Goal: Information Seeking & Learning: Learn about a topic

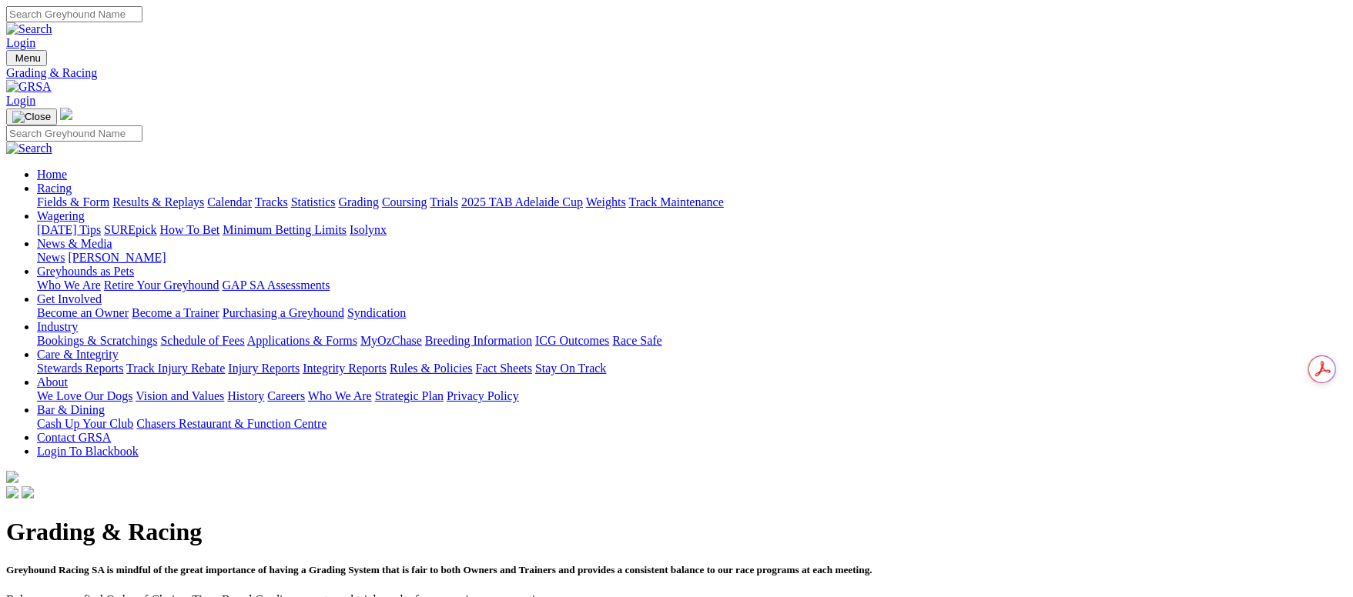
click at [109, 196] on link "Fields & Form" at bounding box center [73, 202] width 72 height 13
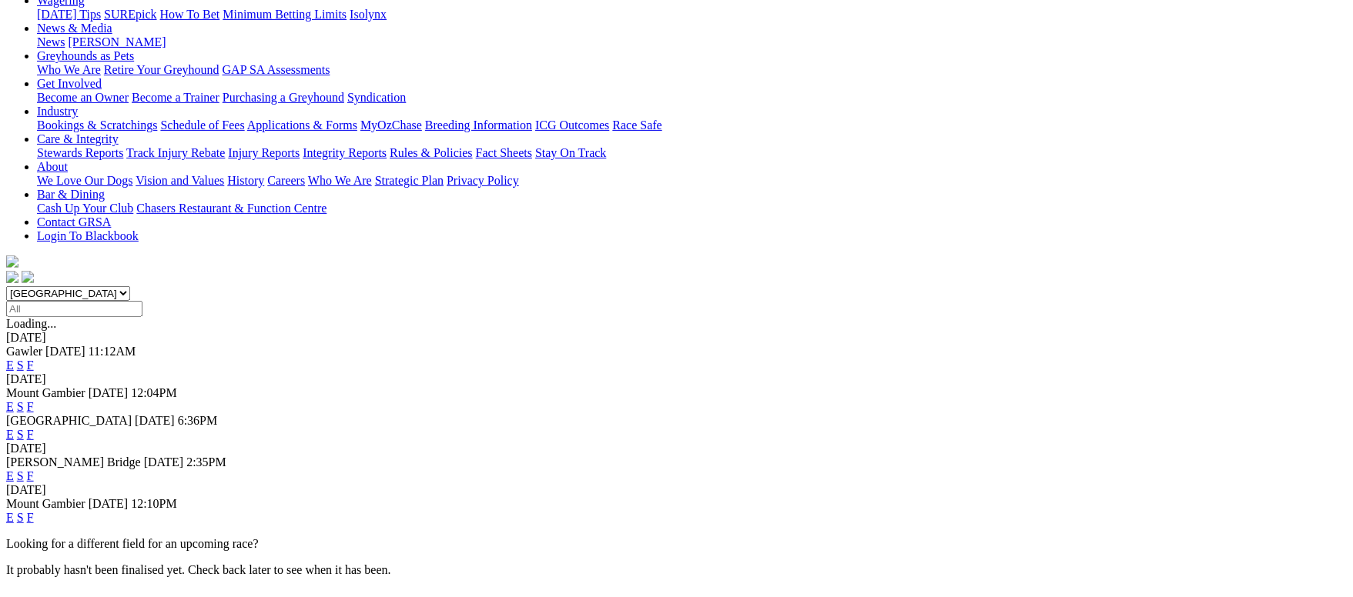
scroll to position [346, 0]
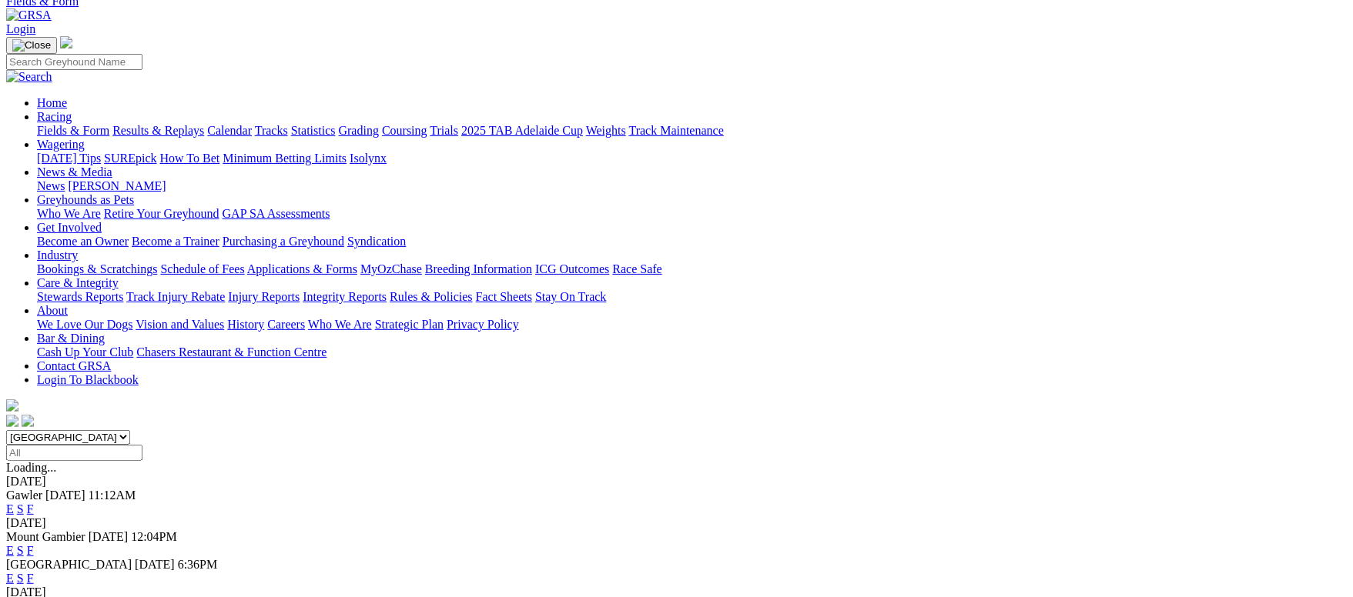
scroll to position [0, 0]
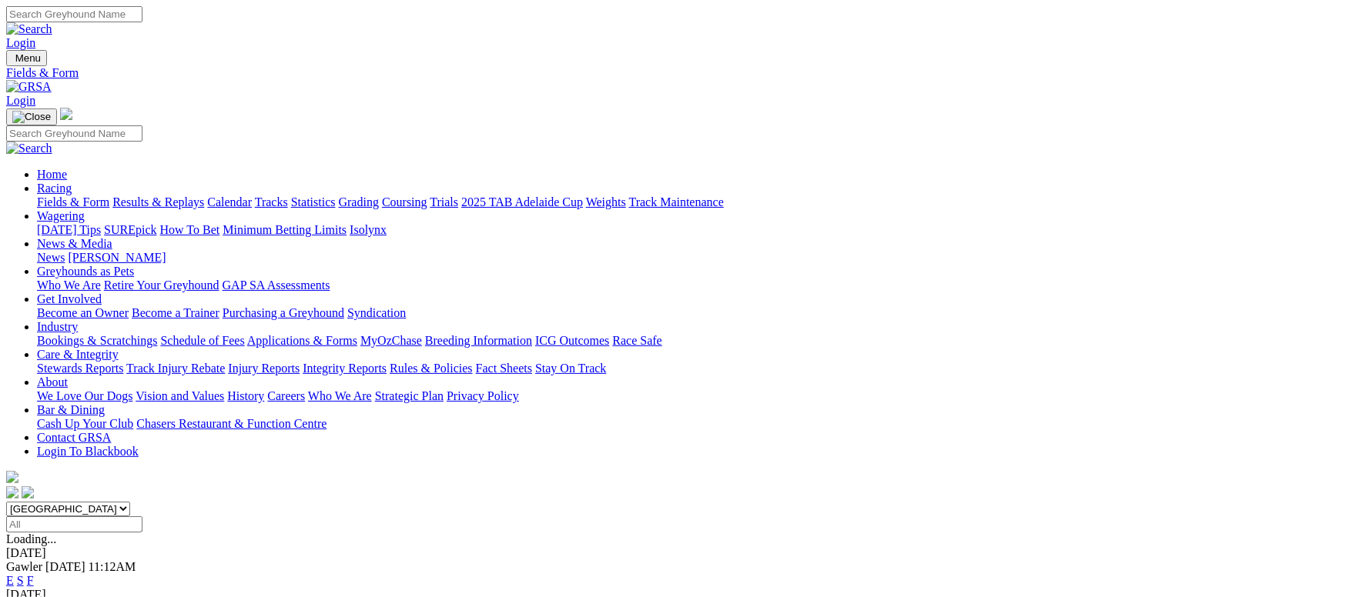
click at [34, 574] on link "F" at bounding box center [30, 580] width 7 height 13
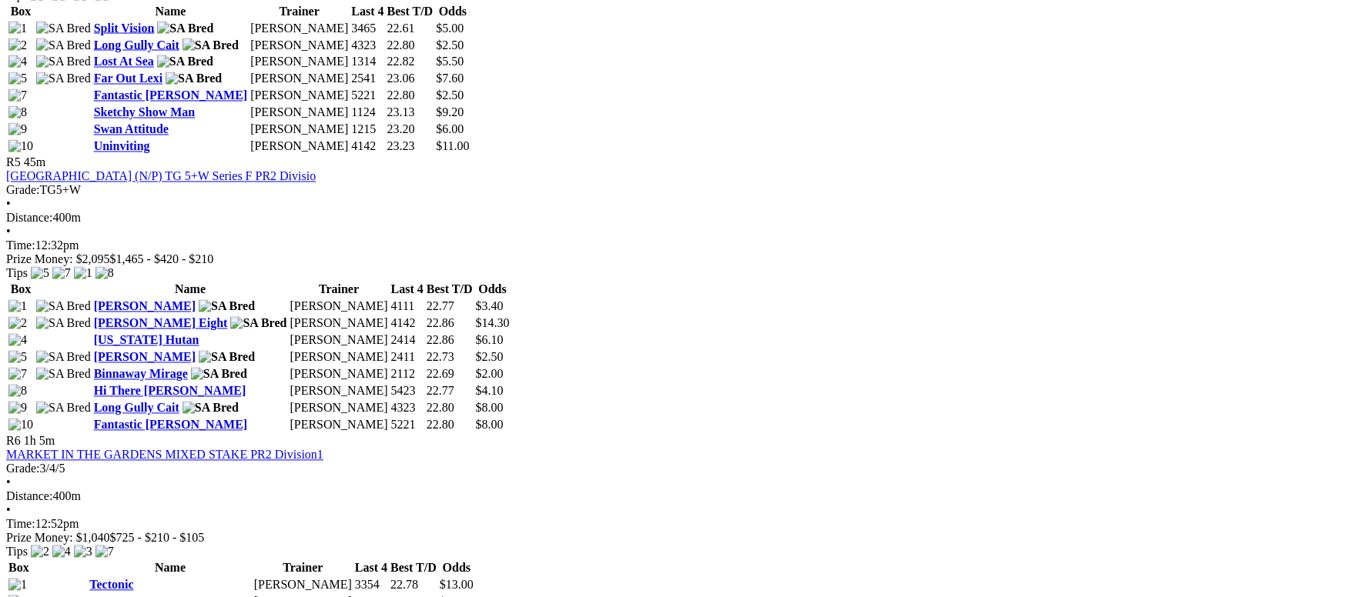
scroll to position [1732, 0]
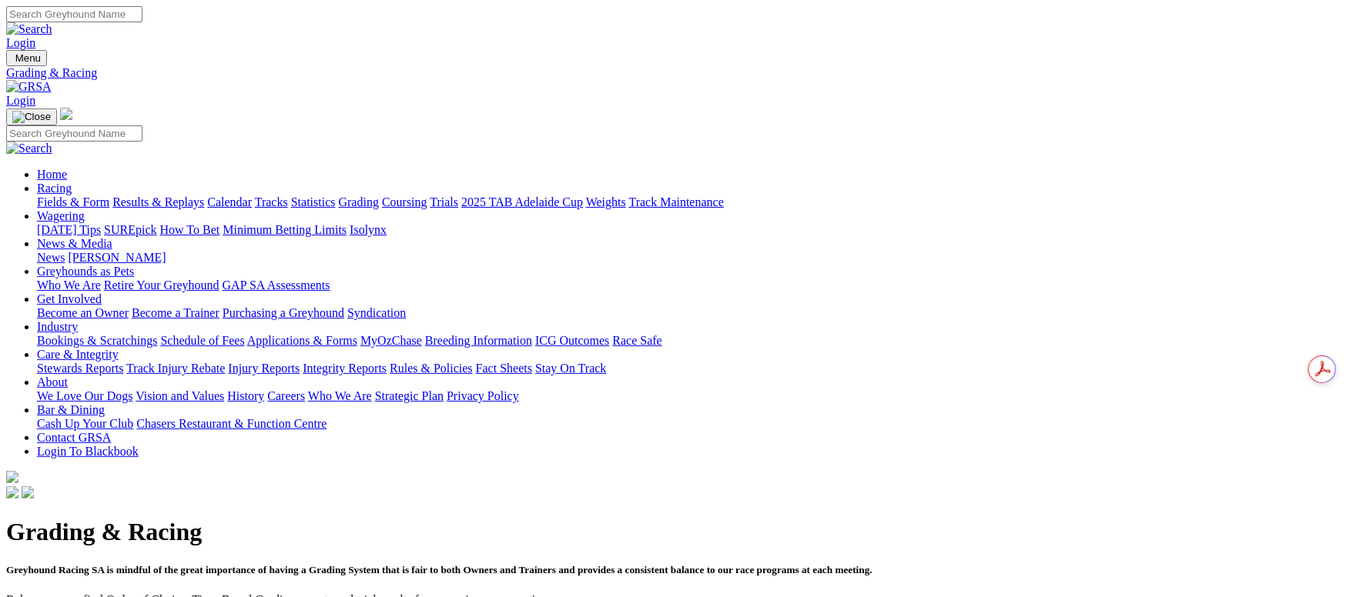
click at [109, 196] on link "Fields & Form" at bounding box center [73, 202] width 72 height 13
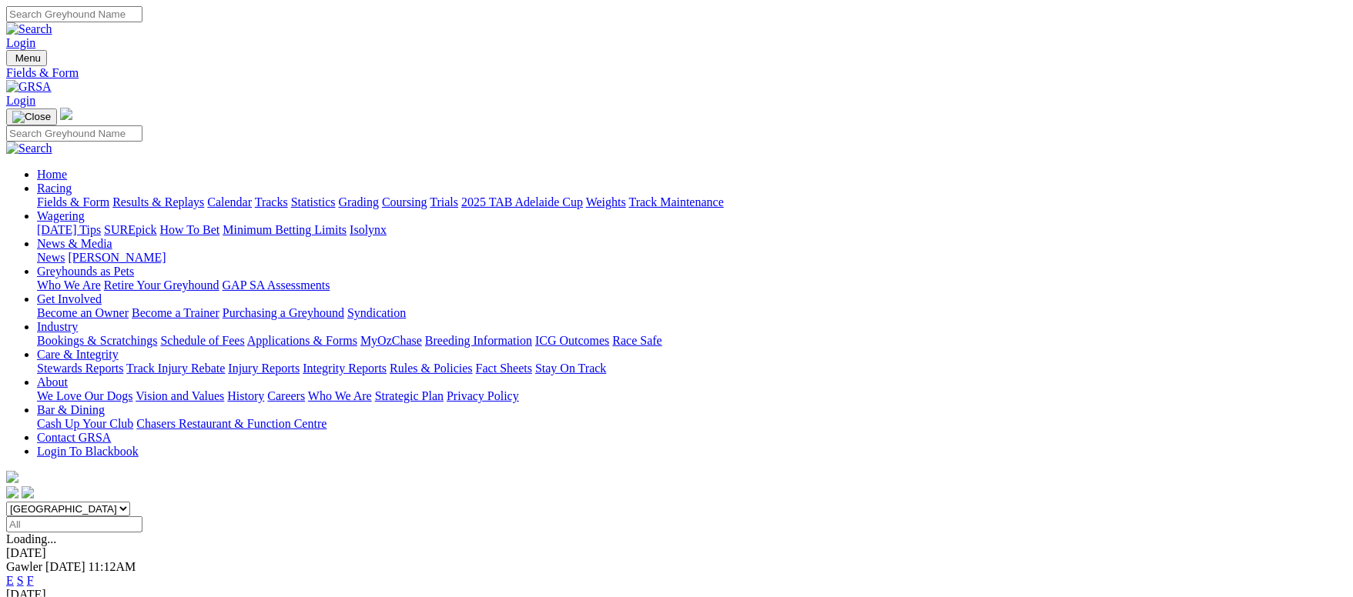
click at [34, 574] on link "F" at bounding box center [30, 580] width 7 height 13
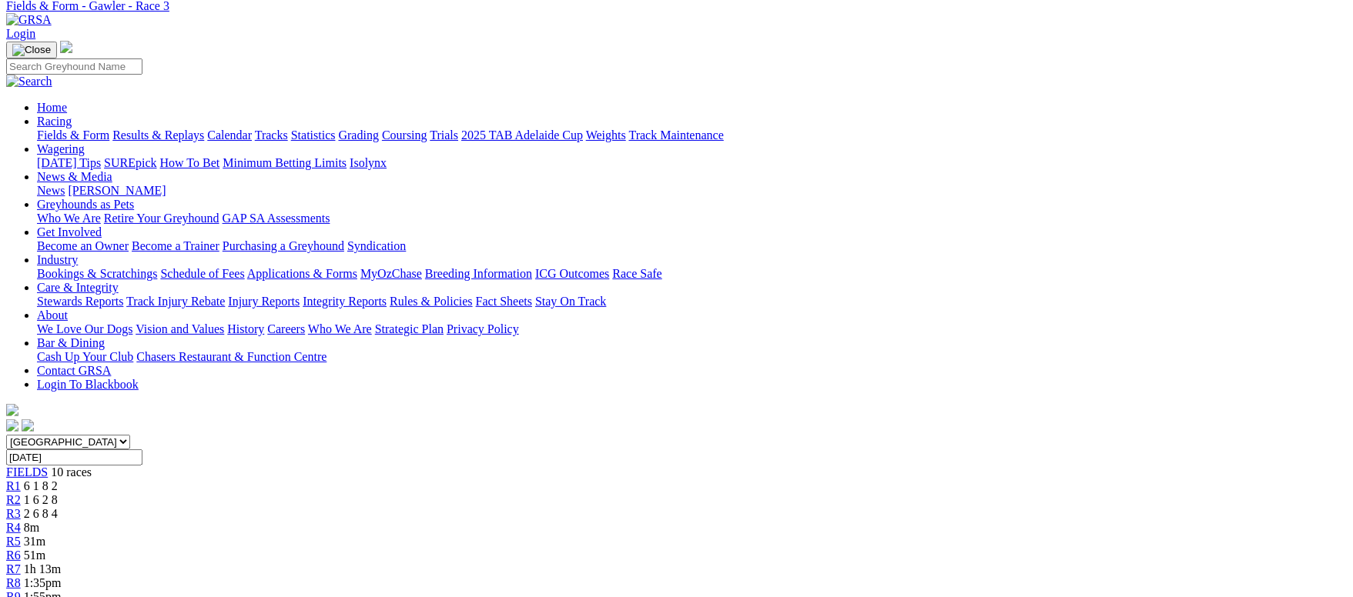
scroll to position [115, 0]
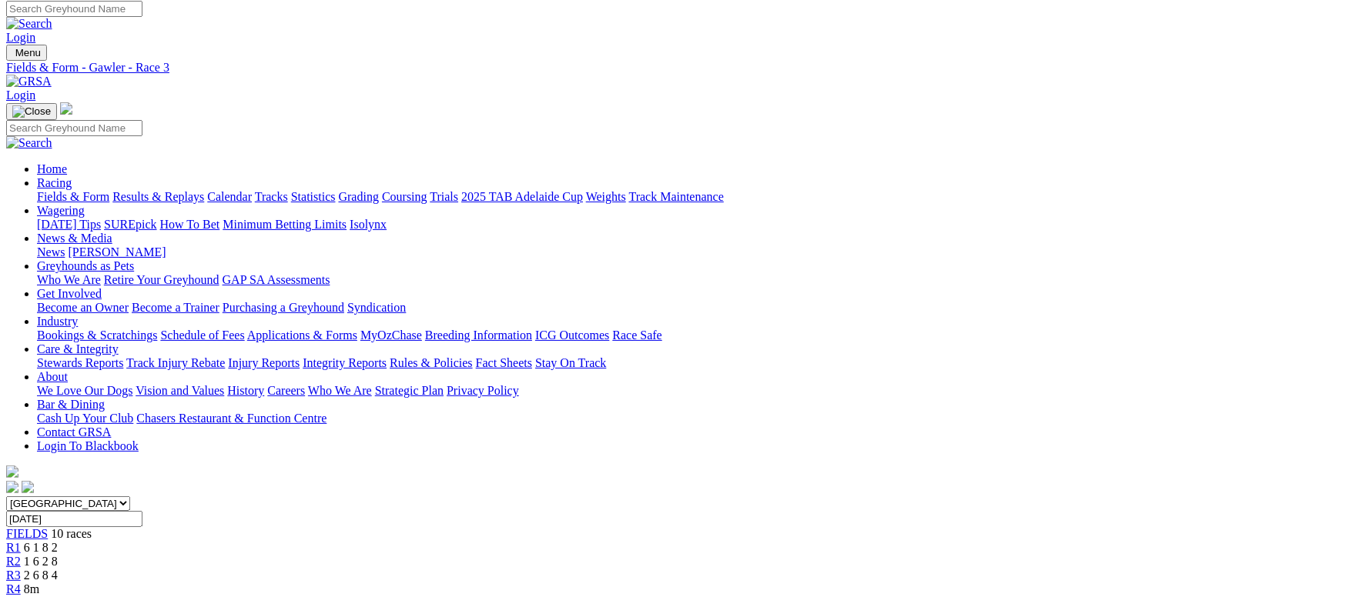
scroll to position [0, 0]
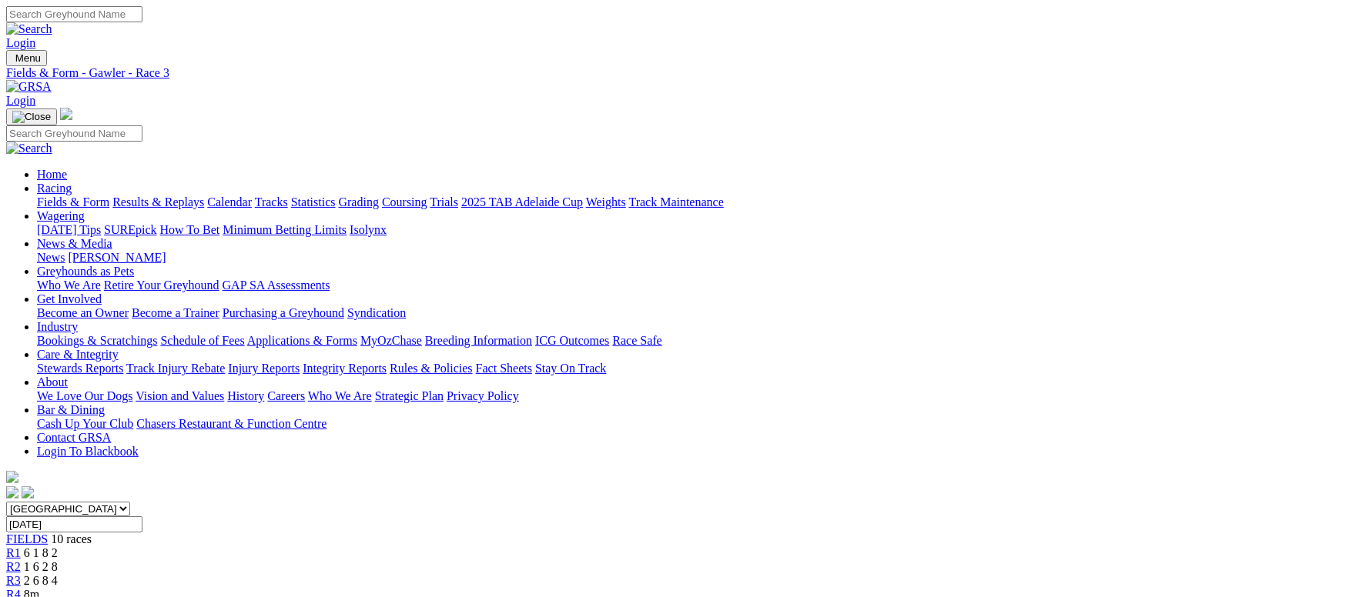
click at [109, 196] on link "Fields & Form" at bounding box center [73, 202] width 72 height 13
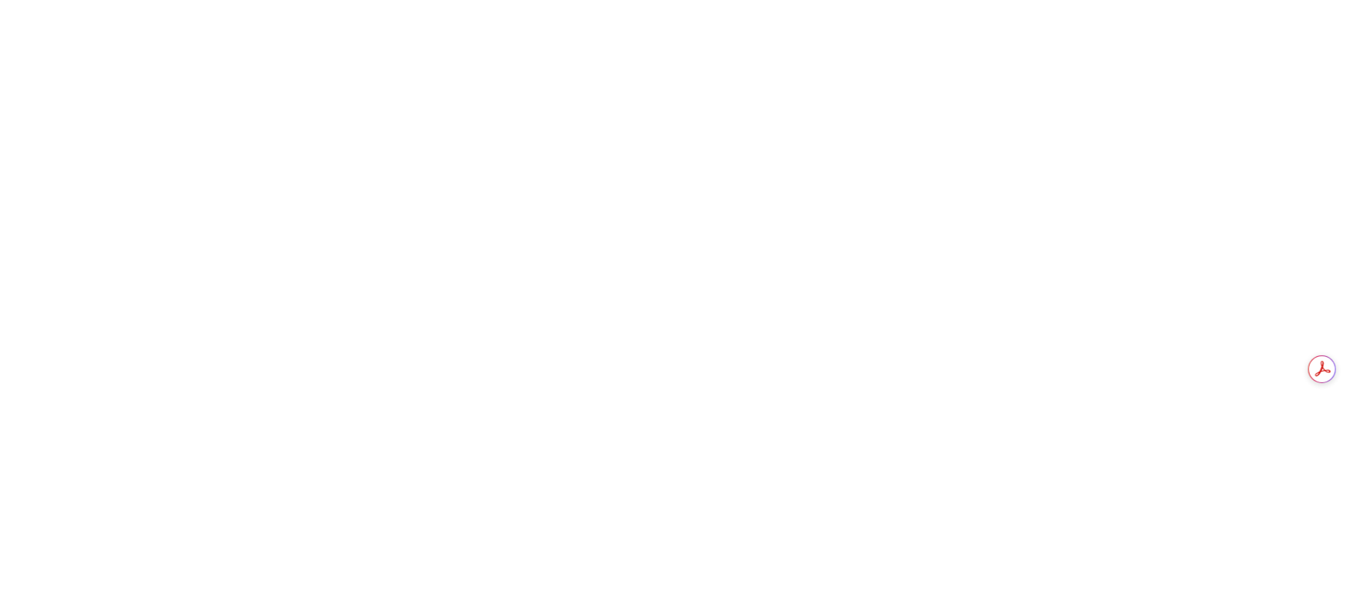
scroll to position [1270, 0]
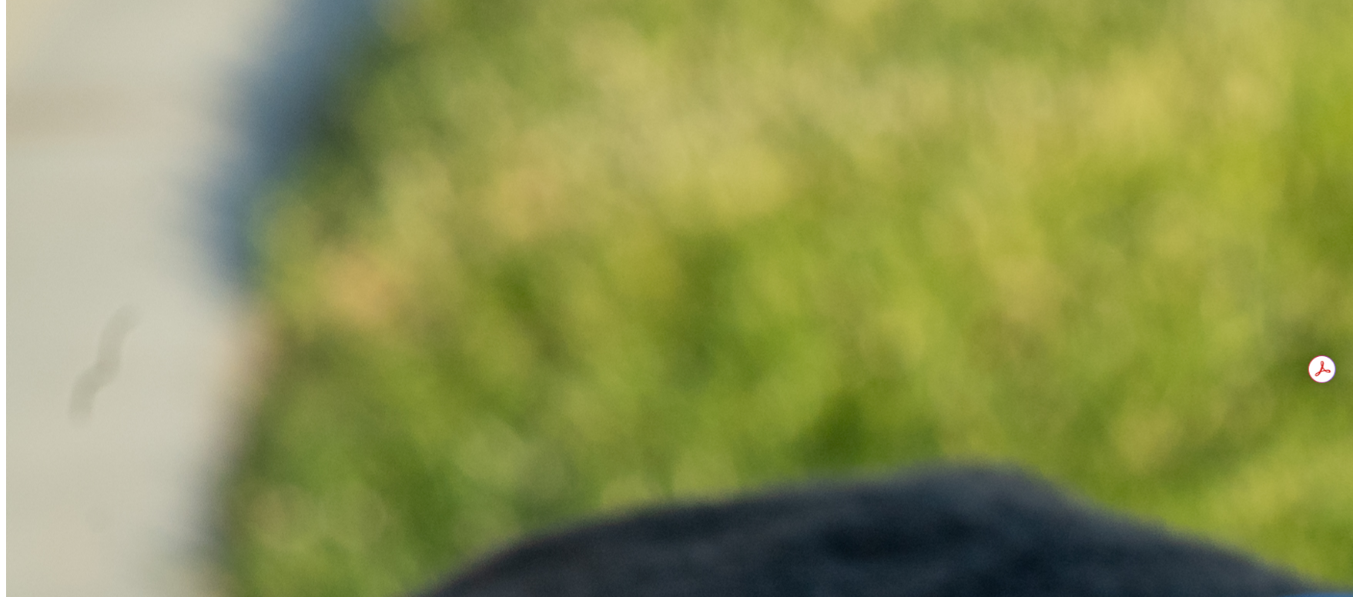
scroll to position [1385, 0]
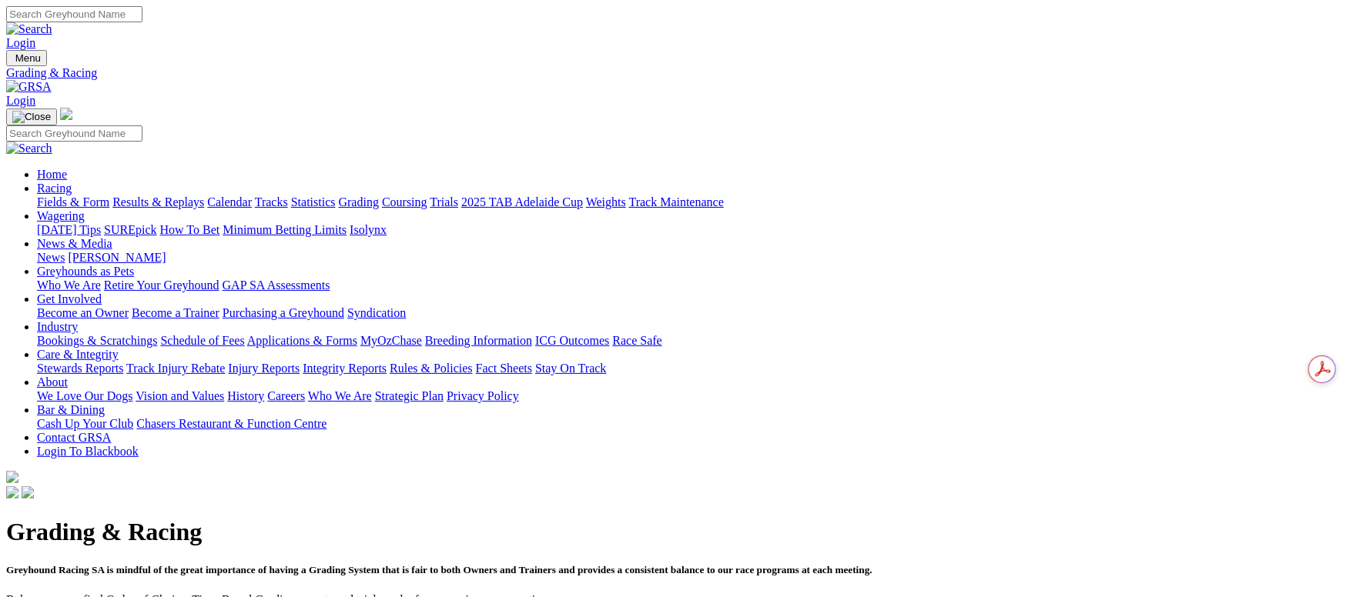
click at [109, 196] on link "Fields & Form" at bounding box center [73, 202] width 72 height 13
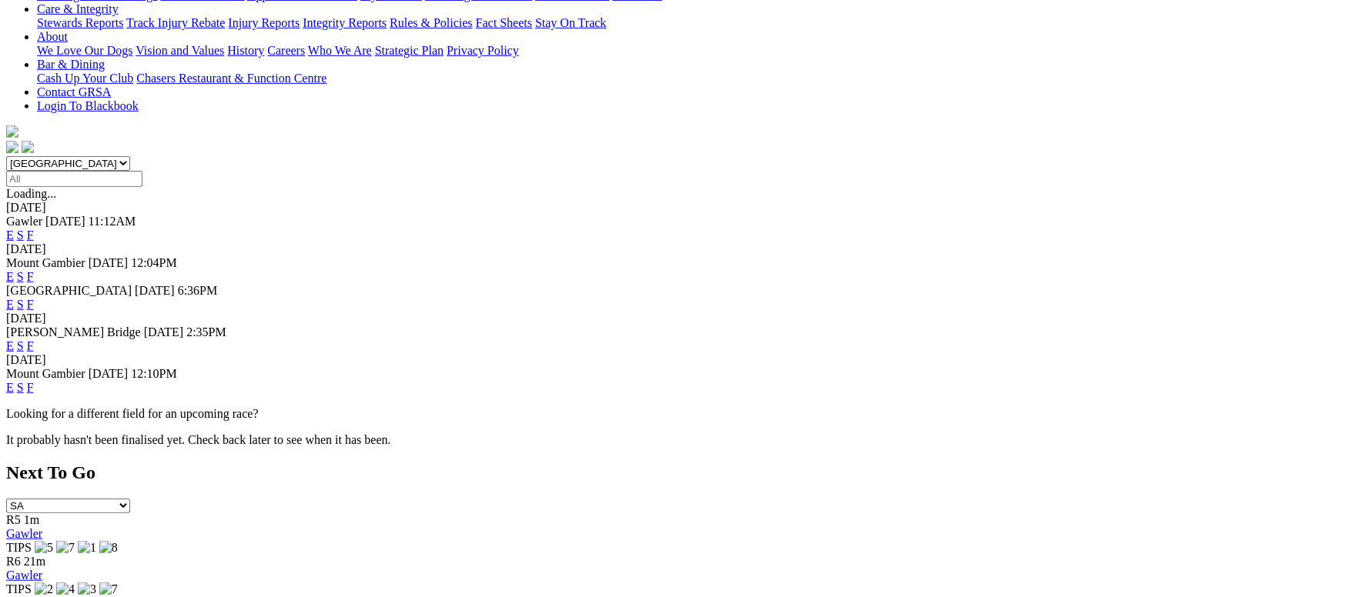
scroll to position [115, 0]
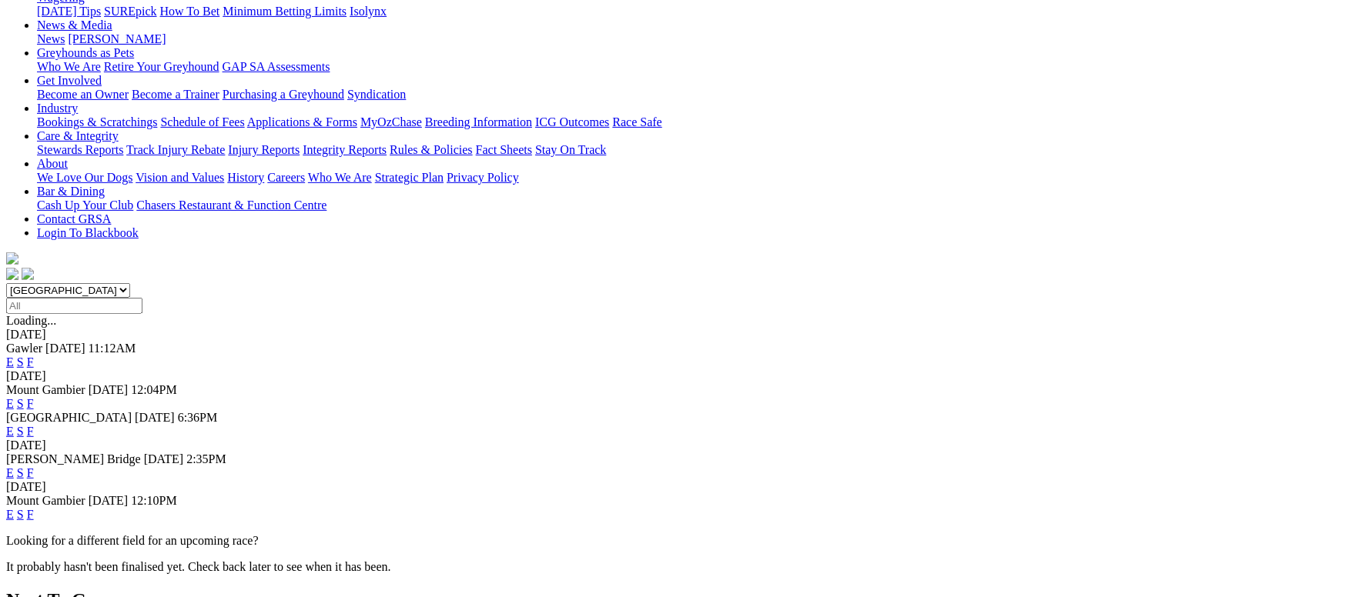
scroll to position [346, 0]
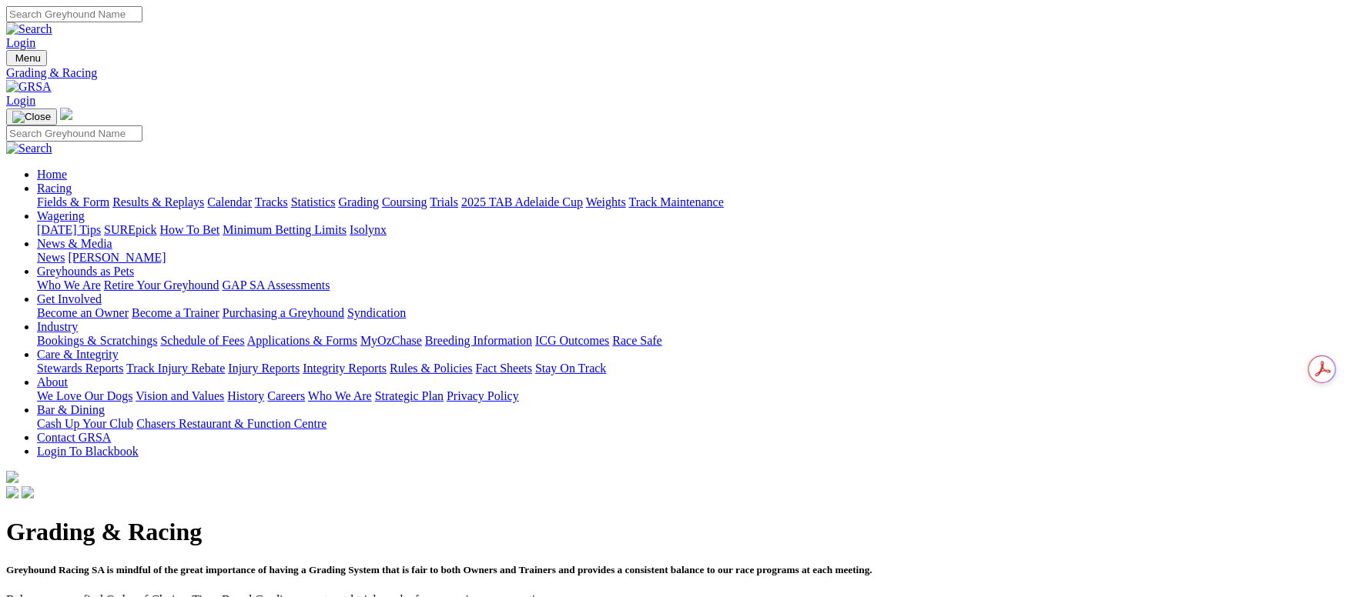
click at [109, 196] on link "Fields & Form" at bounding box center [73, 202] width 72 height 13
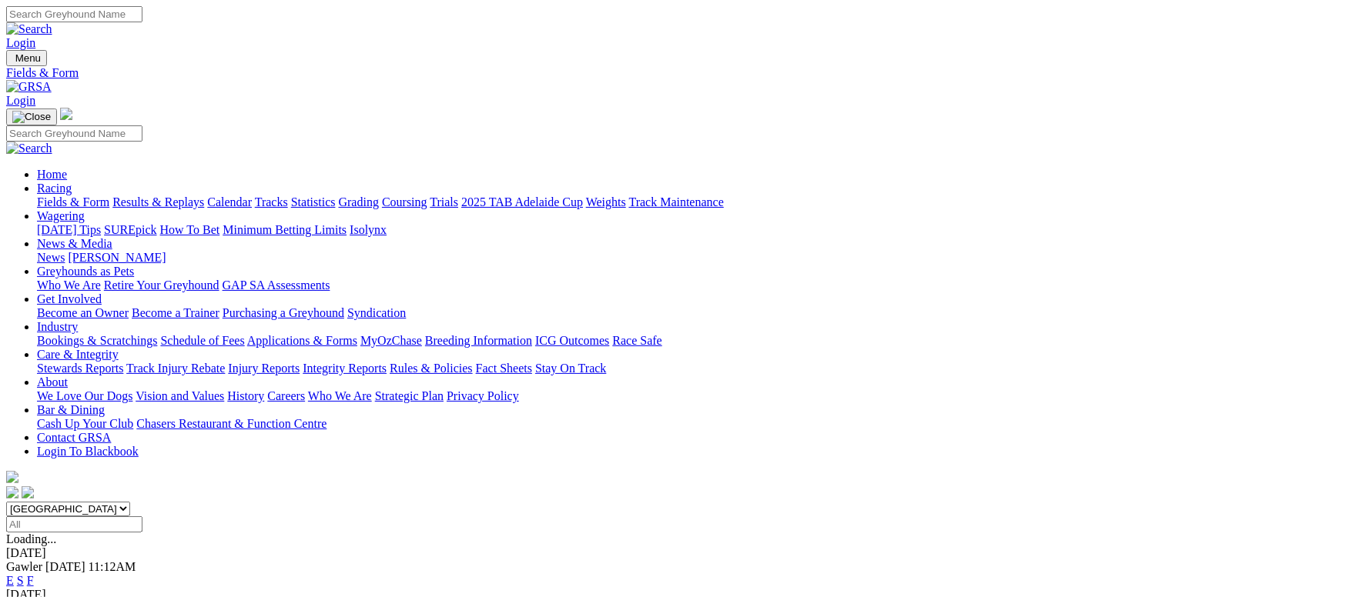
click at [112, 237] on link "News & Media" at bounding box center [74, 243] width 75 height 13
click at [65, 251] on link "News" at bounding box center [51, 257] width 28 height 13
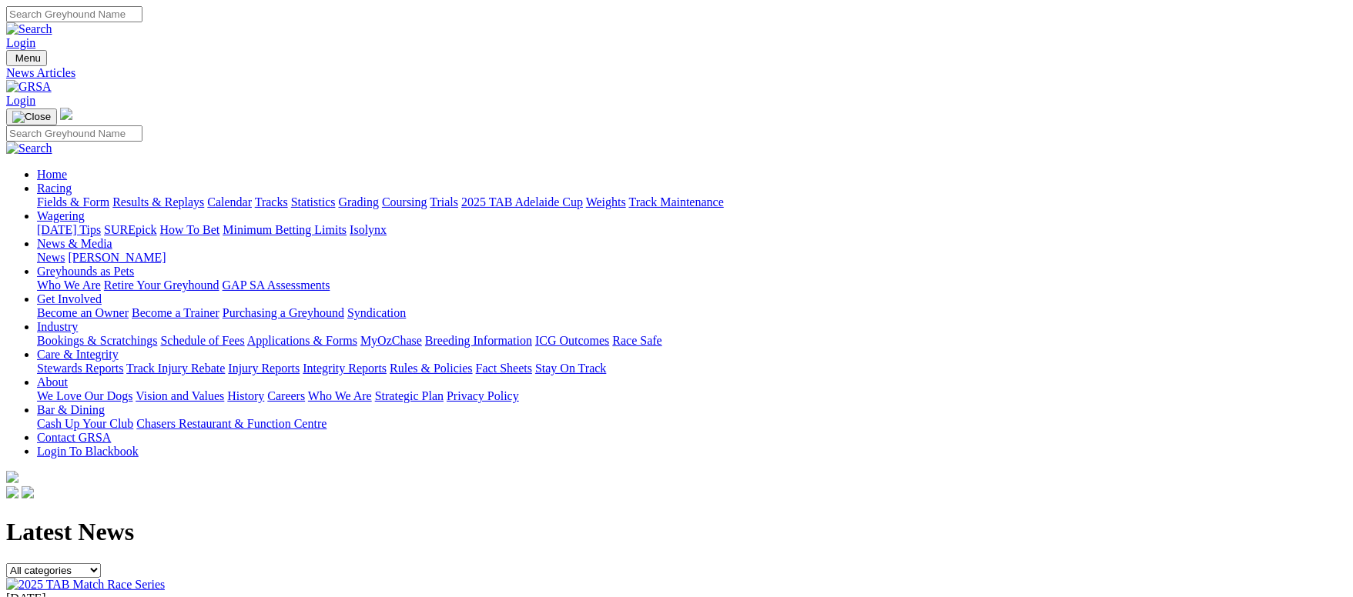
click at [72, 182] on link "Racing" at bounding box center [54, 188] width 35 height 13
click at [252, 196] on link "Calendar" at bounding box center [229, 202] width 45 height 13
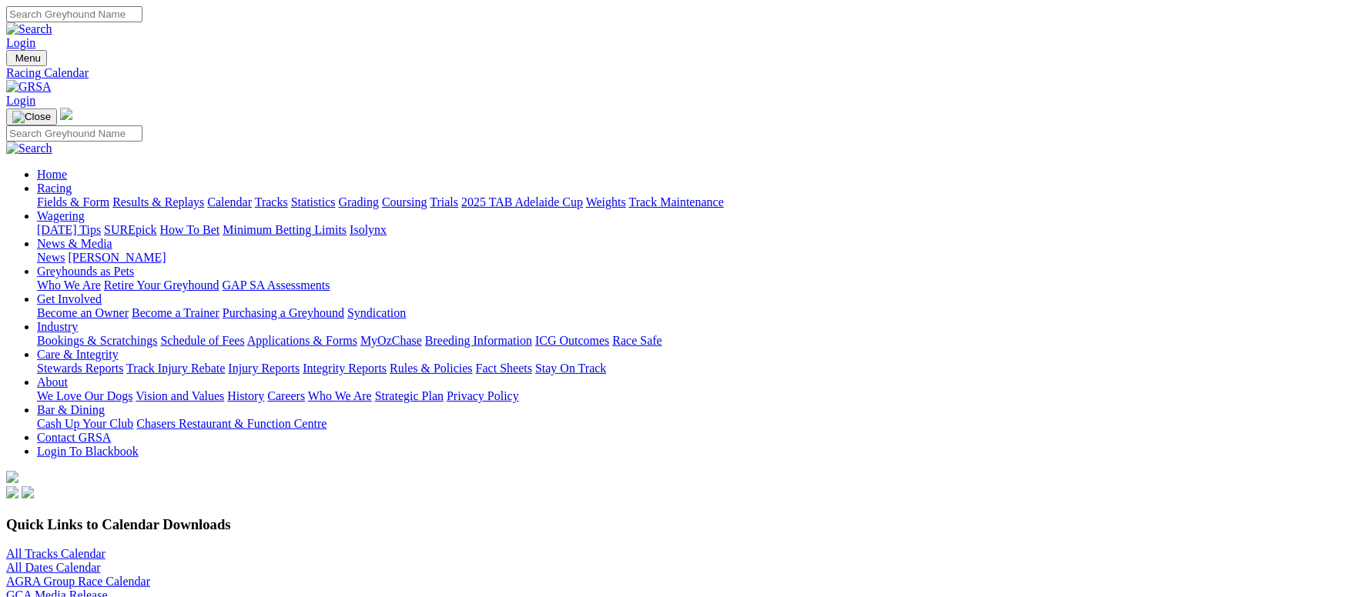
click at [101, 561] on link "All Dates Calendar" at bounding box center [53, 567] width 95 height 13
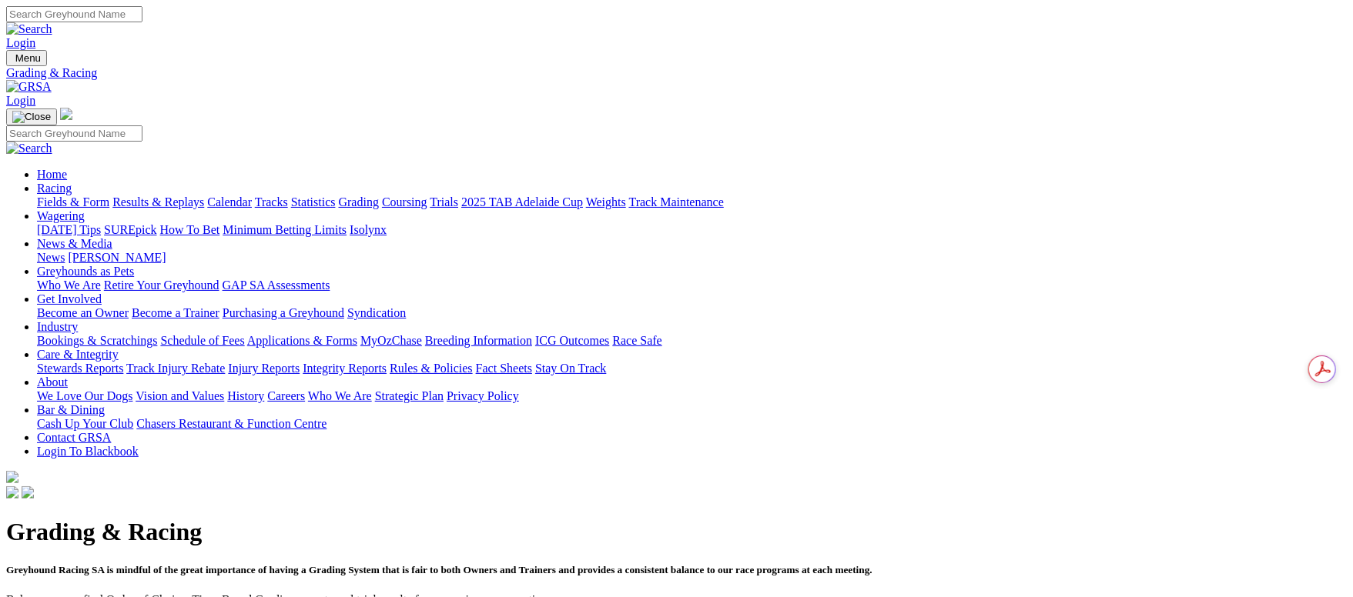
click at [204, 196] on link "Results & Replays" at bounding box center [158, 202] width 92 height 13
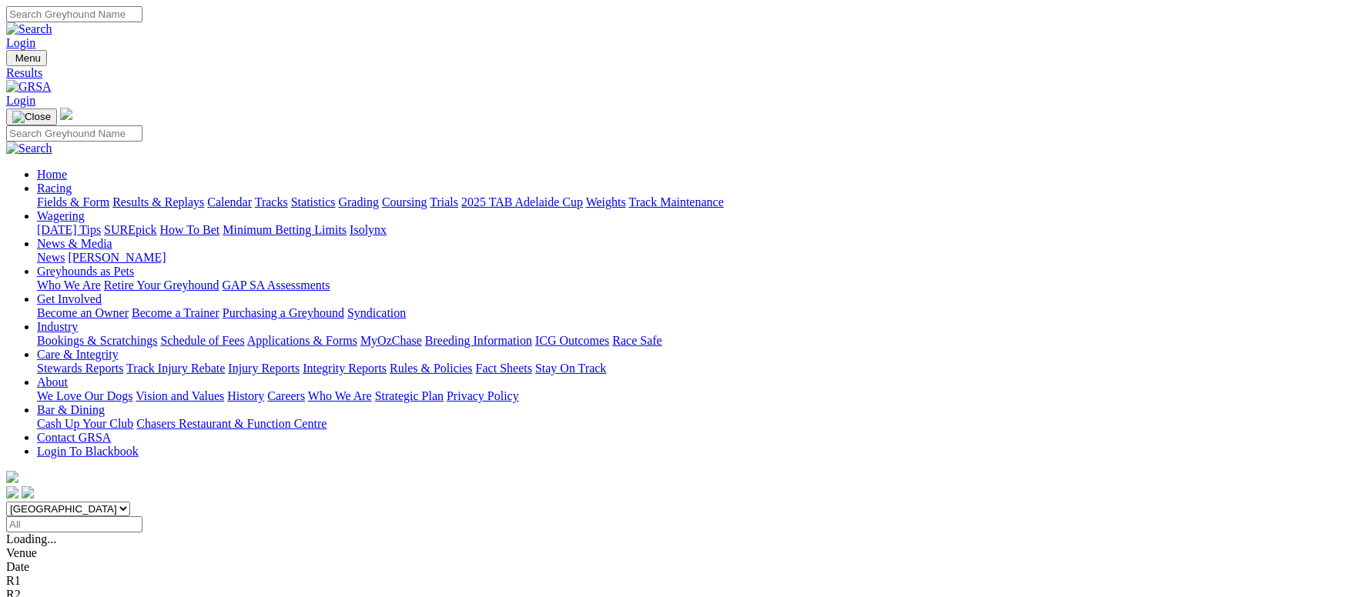
click at [142, 517] on input "Select date" at bounding box center [74, 525] width 136 height 16
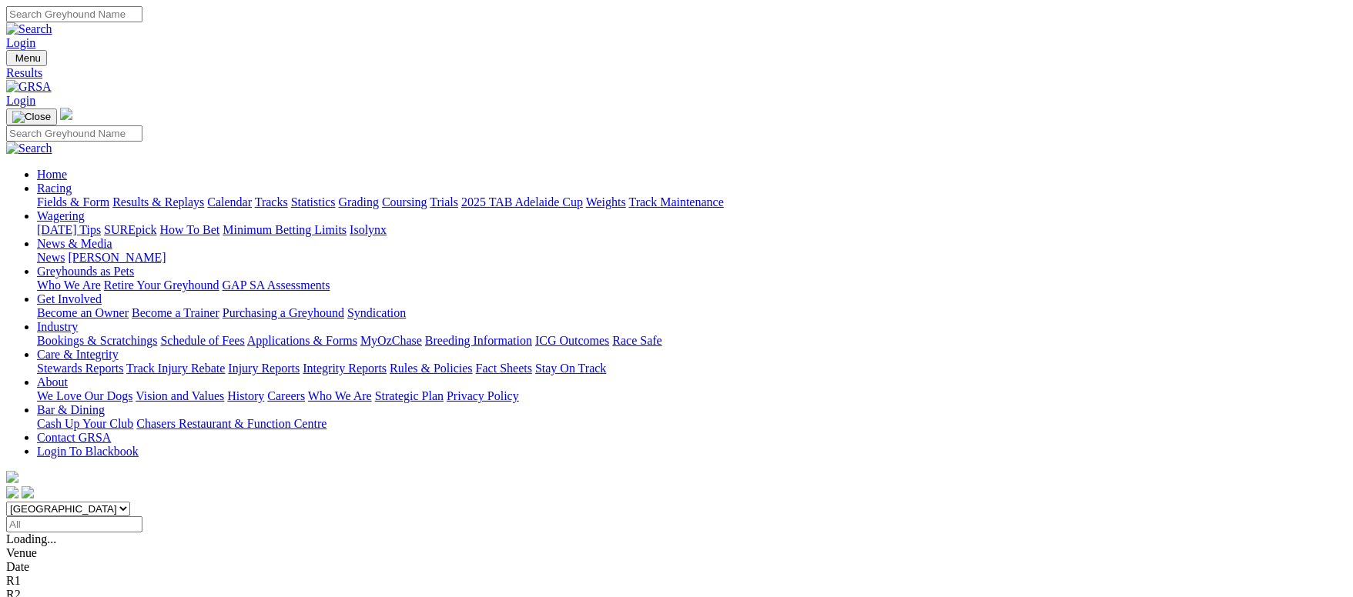
type input "Thursday, 19 Dec 2024"
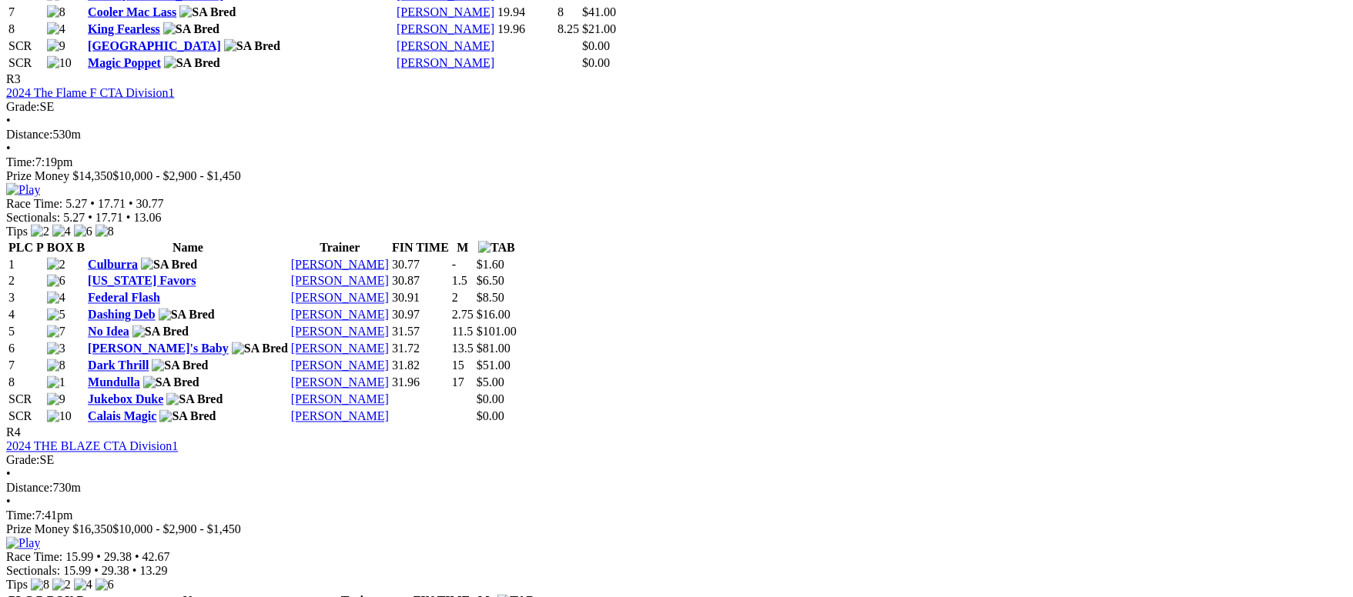
scroll to position [1385, 0]
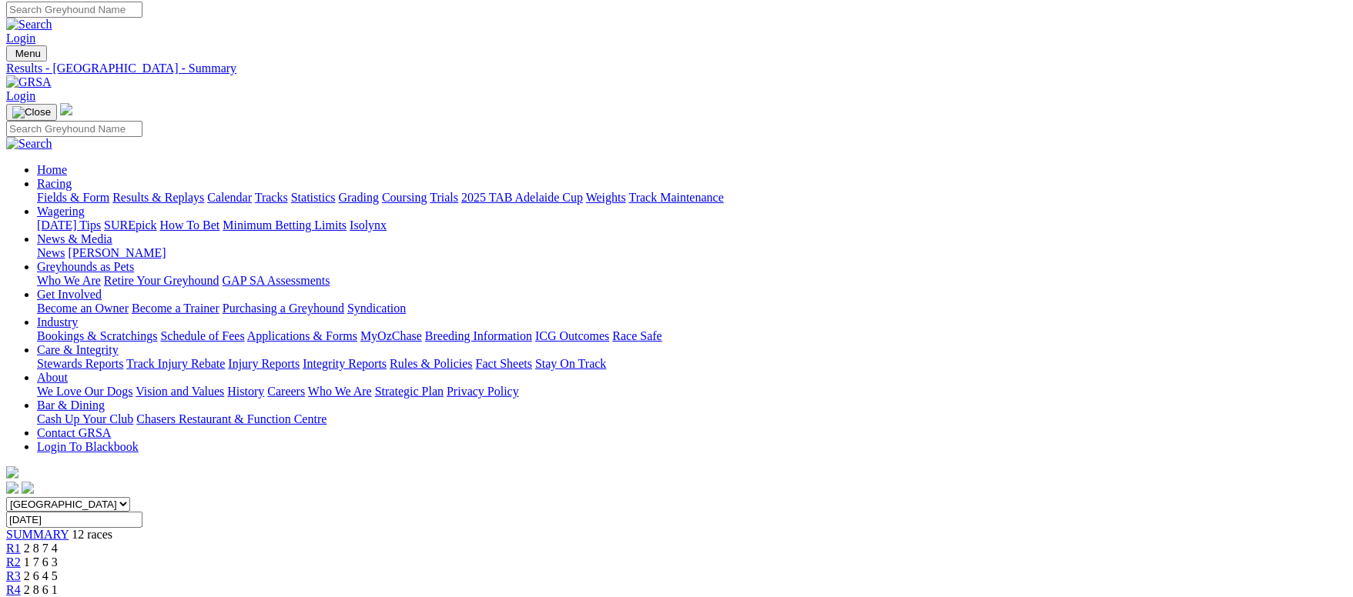
scroll to position [0, 0]
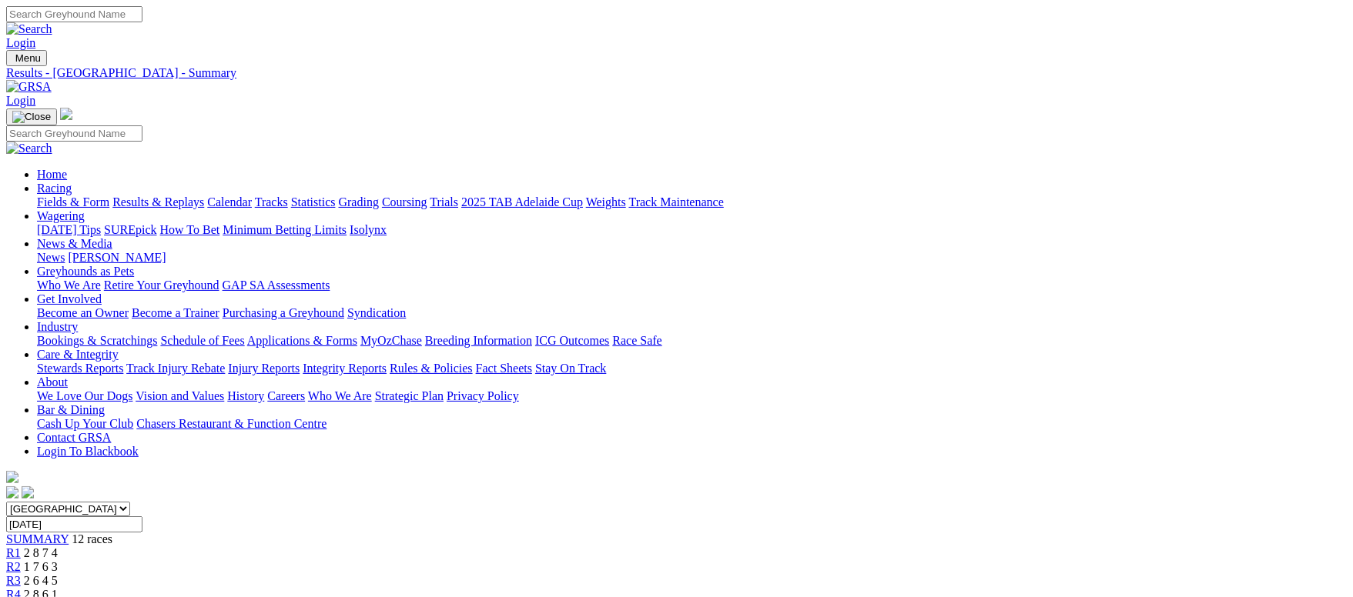
click at [142, 517] on input "Thursday, 19 Dec 2024" at bounding box center [74, 525] width 136 height 16
type input "[DATE]"
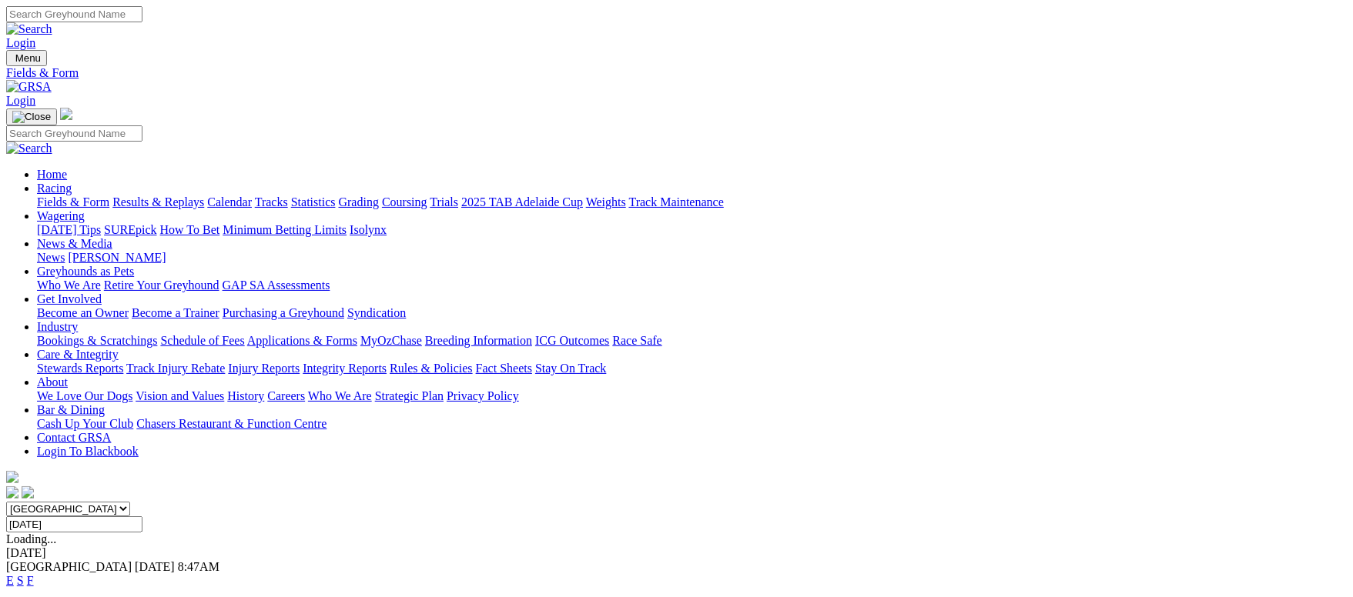
click at [34, 574] on link "F" at bounding box center [30, 580] width 7 height 13
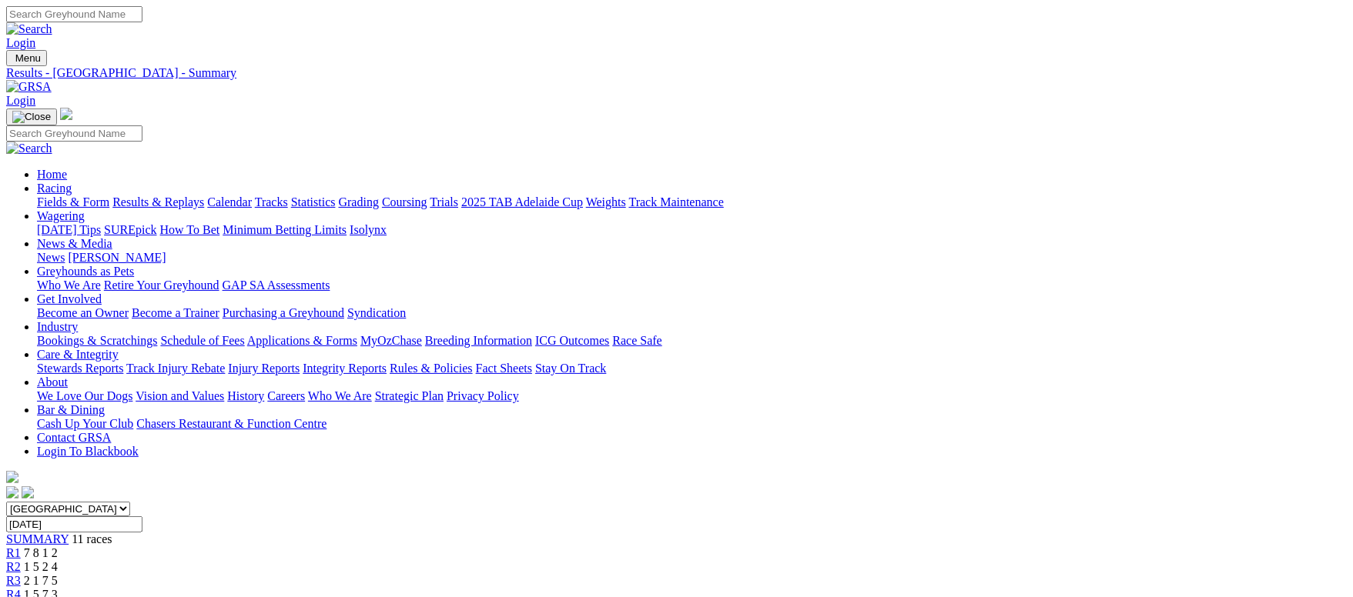
click at [109, 196] on link "Fields & Form" at bounding box center [73, 202] width 72 height 13
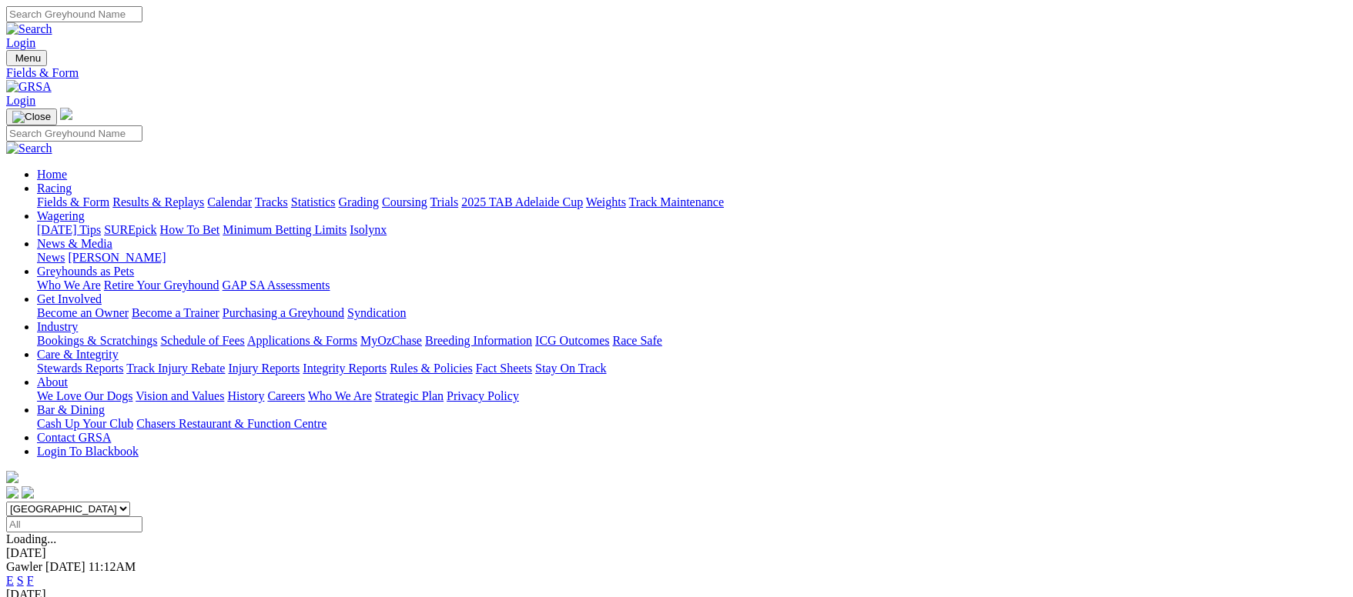
click at [204, 196] on link "Results & Replays" at bounding box center [158, 202] width 92 height 13
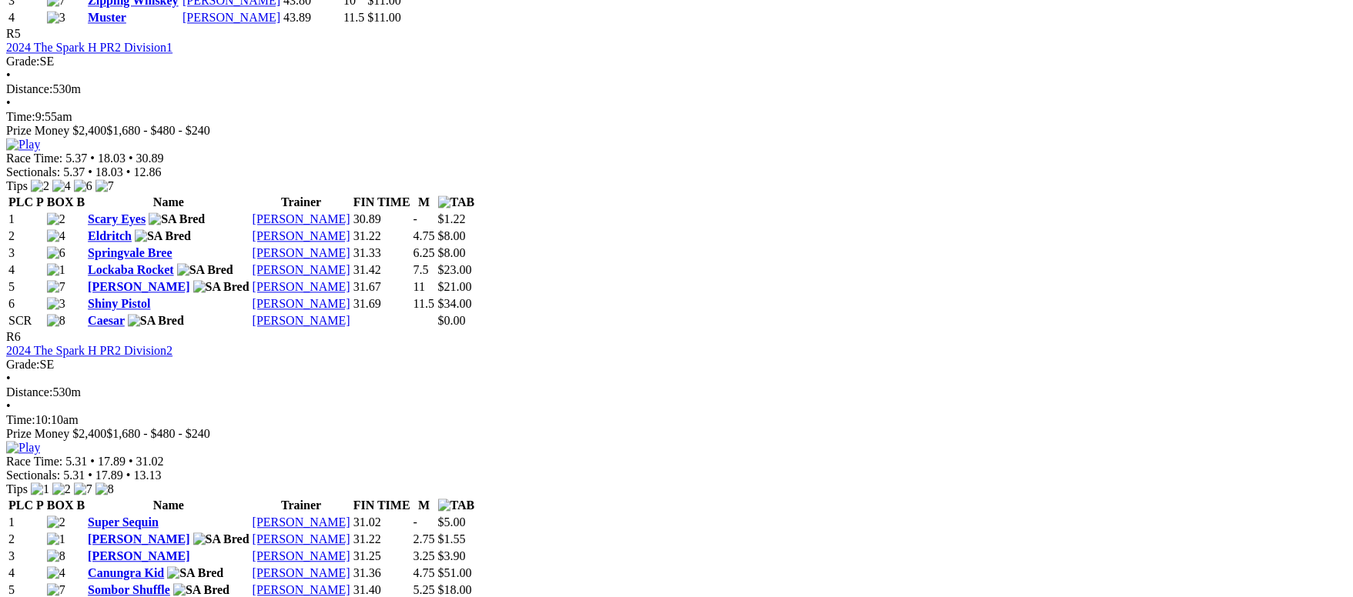
scroll to position [1848, 0]
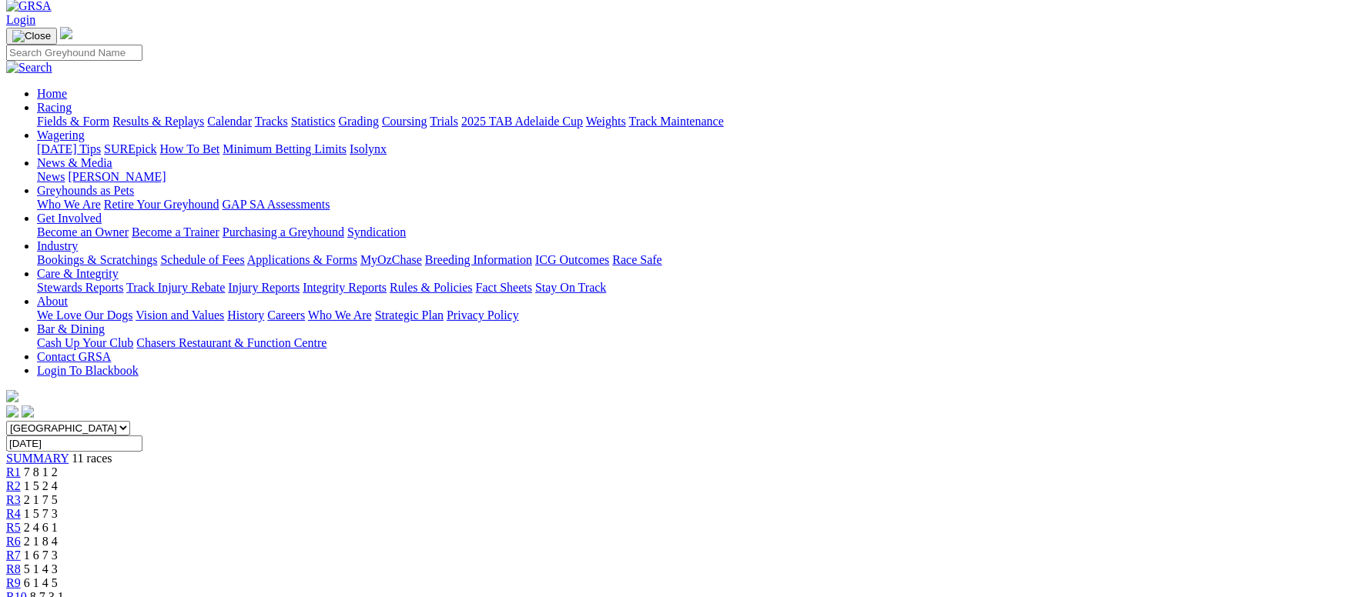
scroll to position [115, 0]
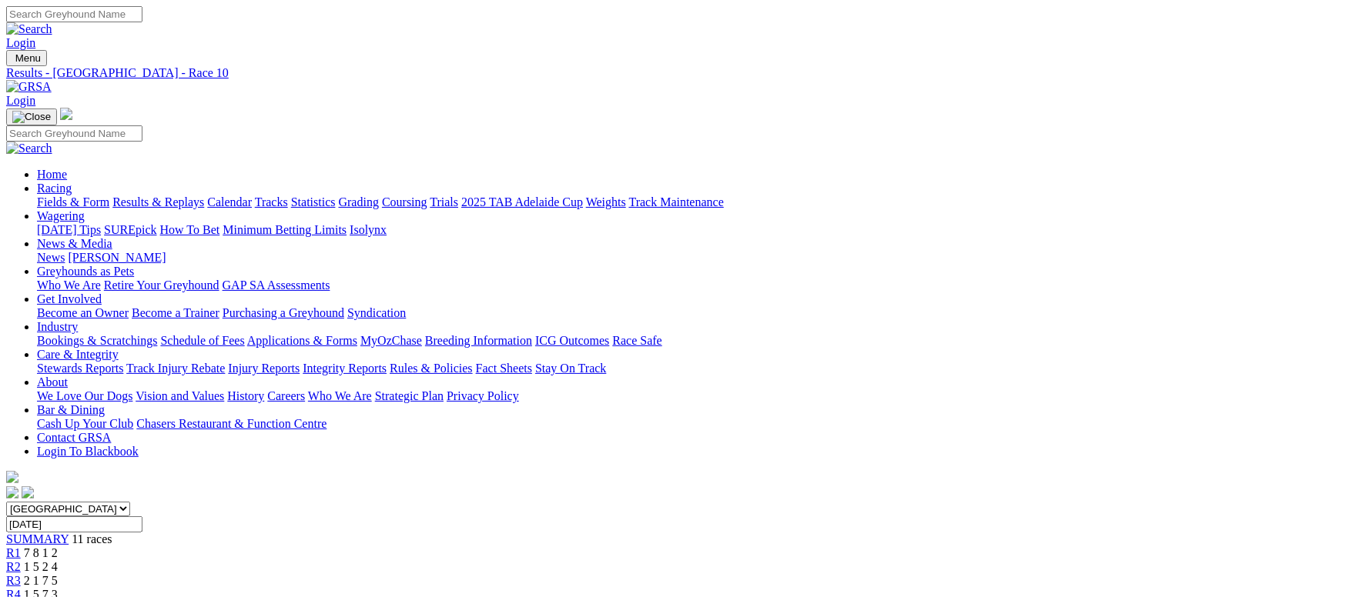
click at [109, 196] on link "Fields & Form" at bounding box center [73, 202] width 72 height 13
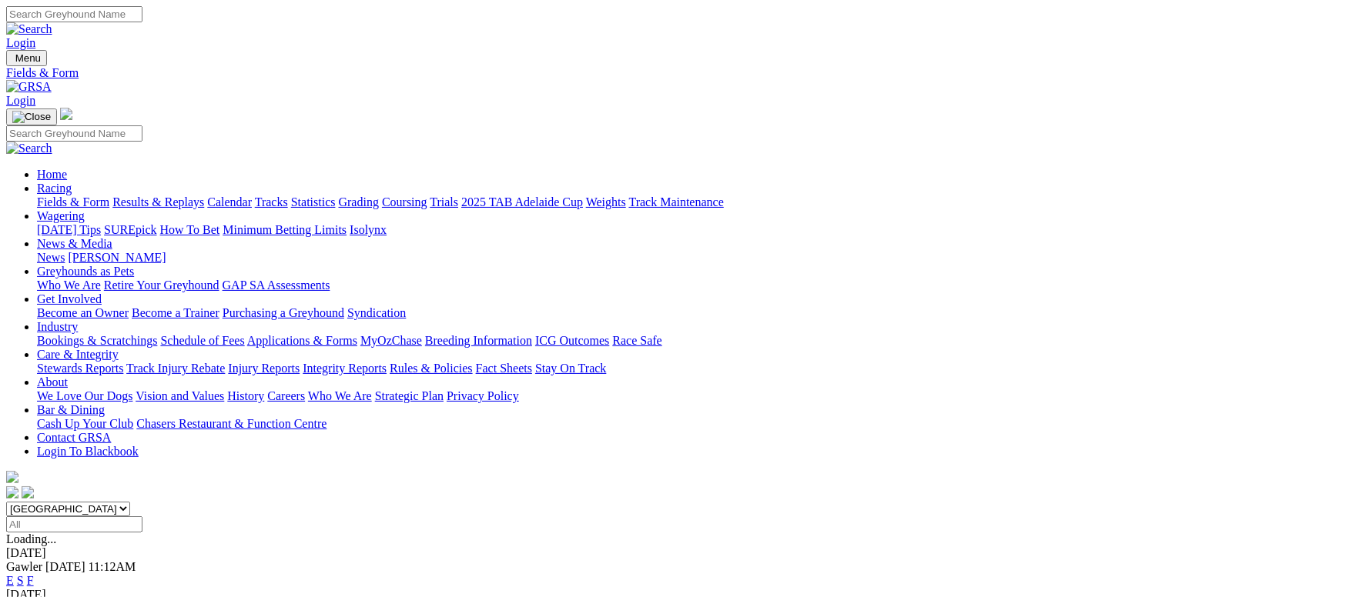
scroll to position [231, 0]
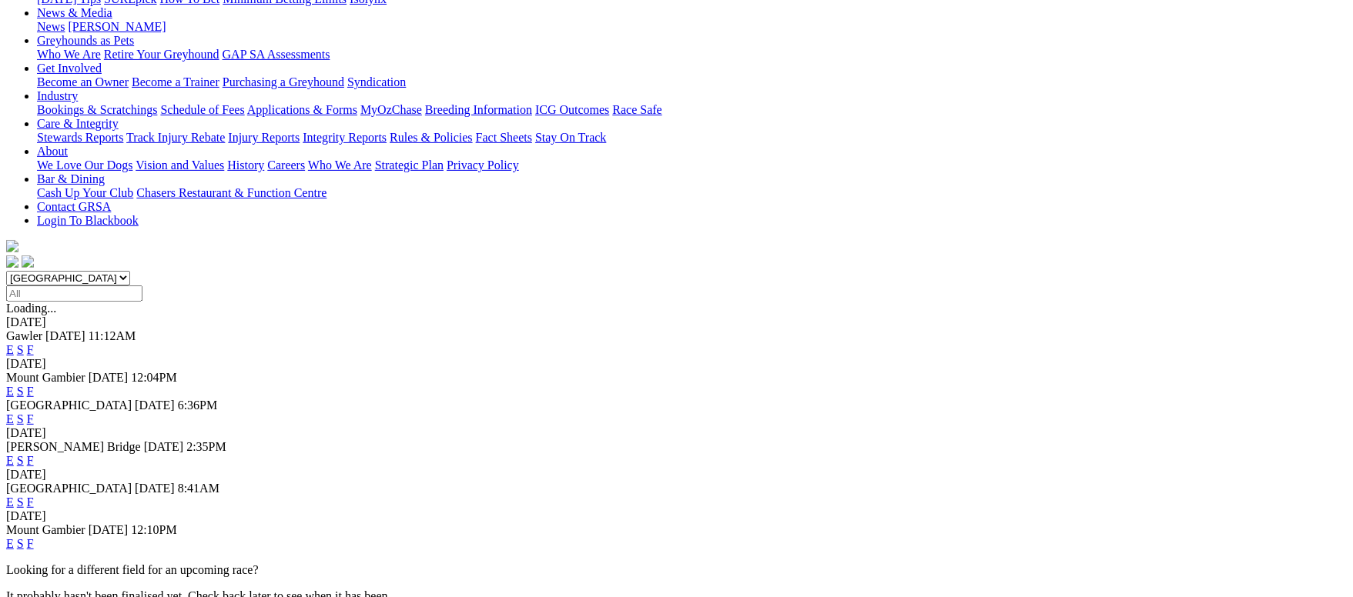
click at [34, 496] on link "F" at bounding box center [30, 502] width 7 height 13
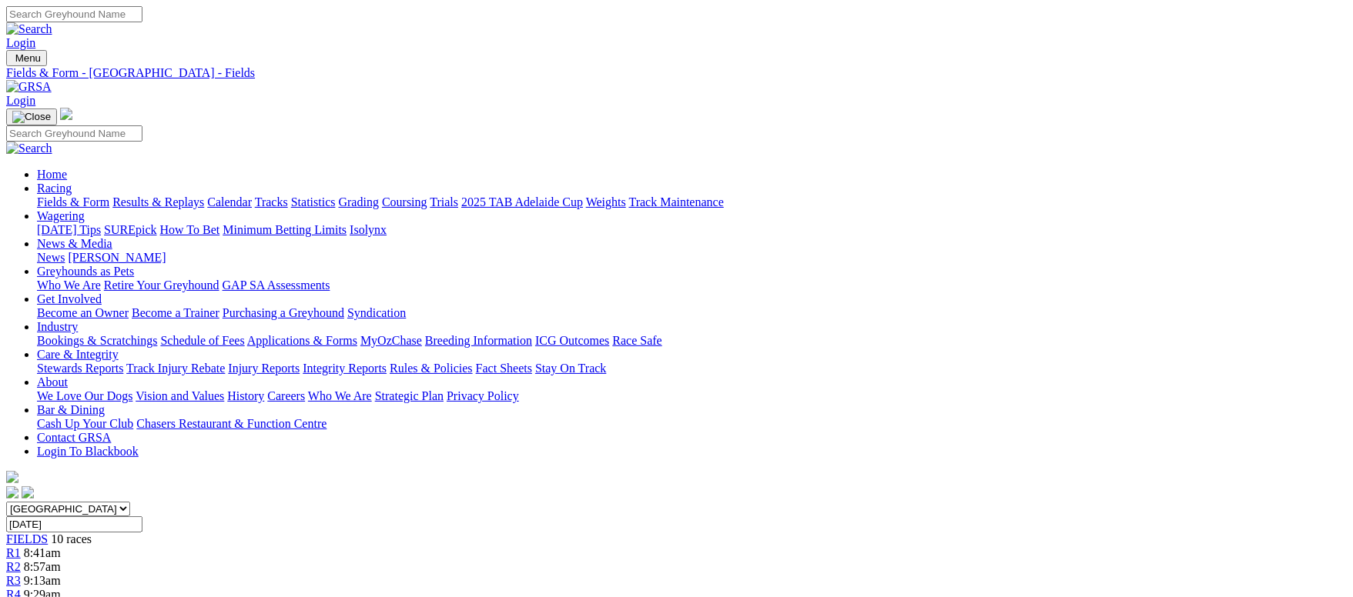
click at [119, 348] on link "Care & Integrity" at bounding box center [78, 354] width 82 height 13
click at [387, 362] on link "Integrity Reports" at bounding box center [345, 368] width 84 height 13
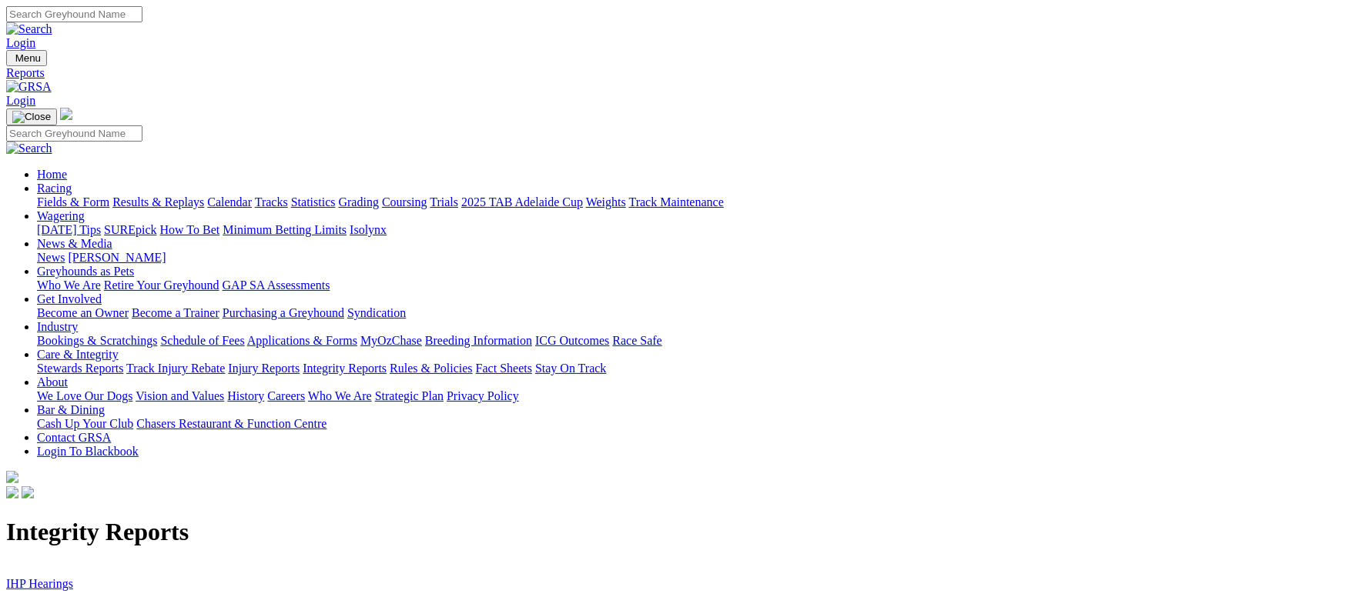
click at [73, 577] on link "IHP Hearings" at bounding box center [39, 583] width 67 height 13
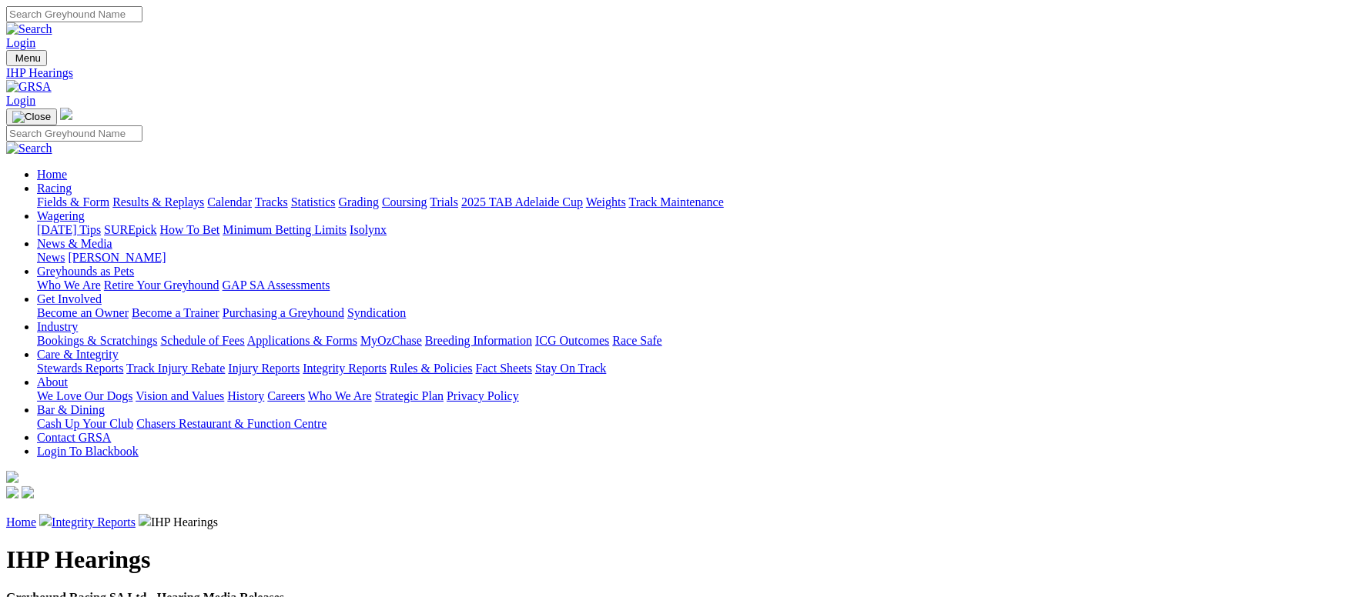
click at [136, 516] on link "Integrity Reports" at bounding box center [94, 522] width 84 height 13
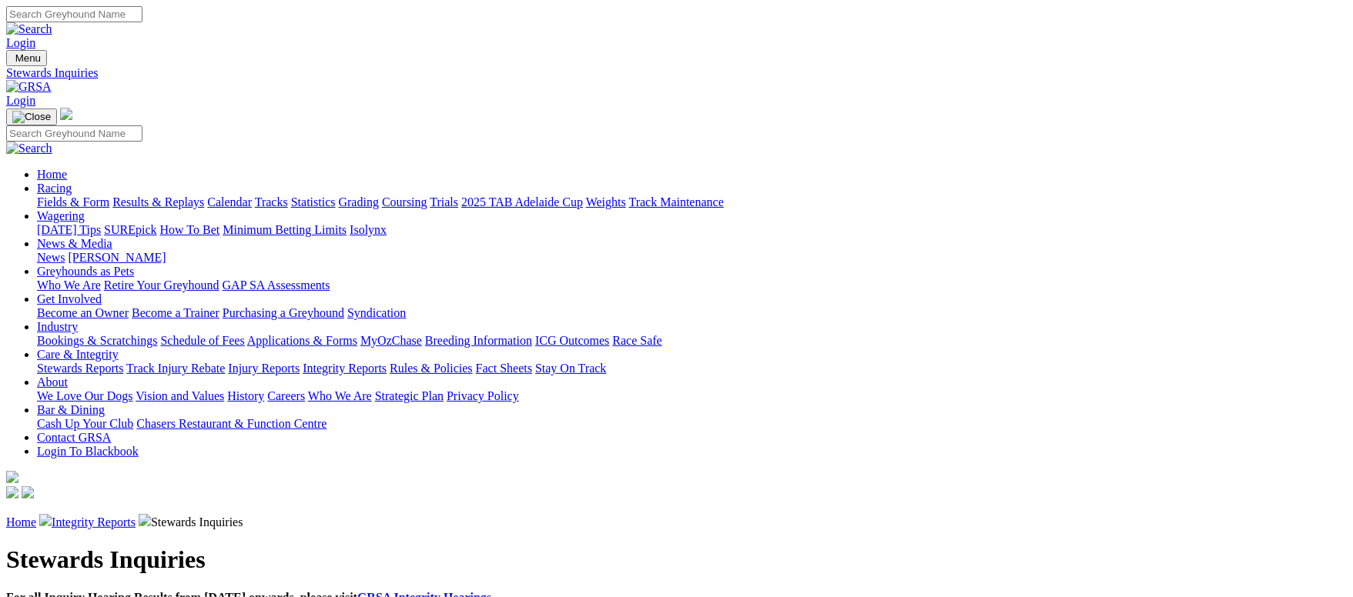
click at [606, 362] on link "Stay On Track" at bounding box center [570, 368] width 71 height 13
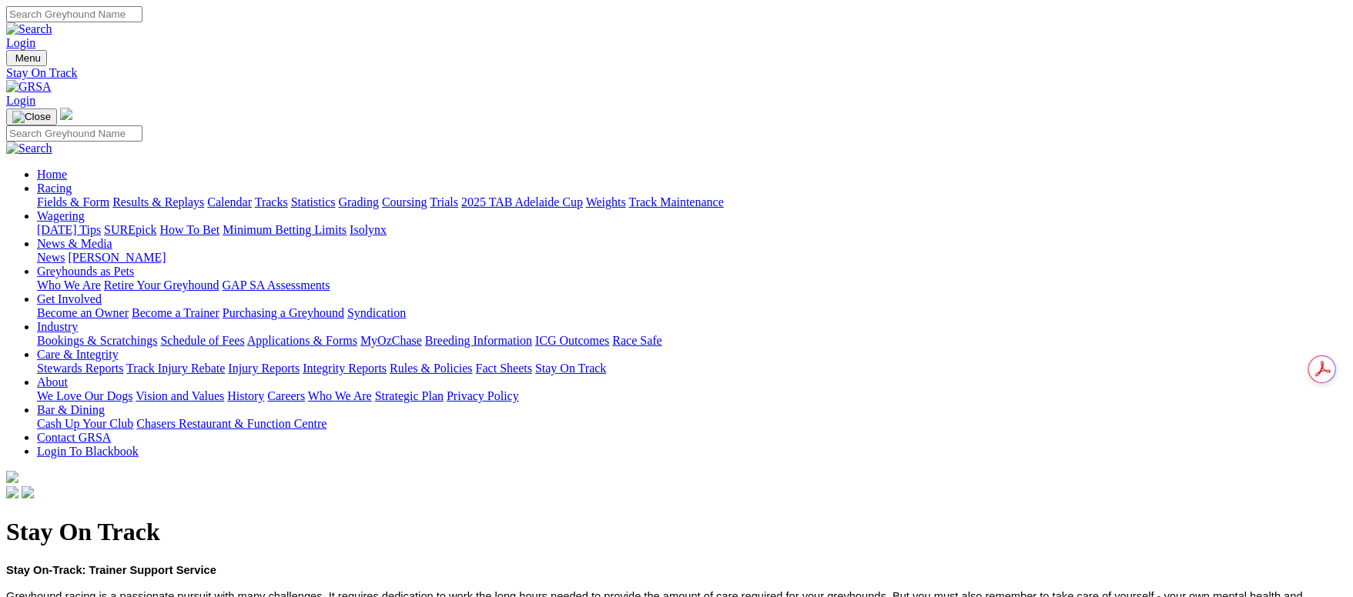
click at [72, 182] on link "Racing" at bounding box center [54, 188] width 35 height 13
click at [52, 80] on img at bounding box center [28, 87] width 45 height 14
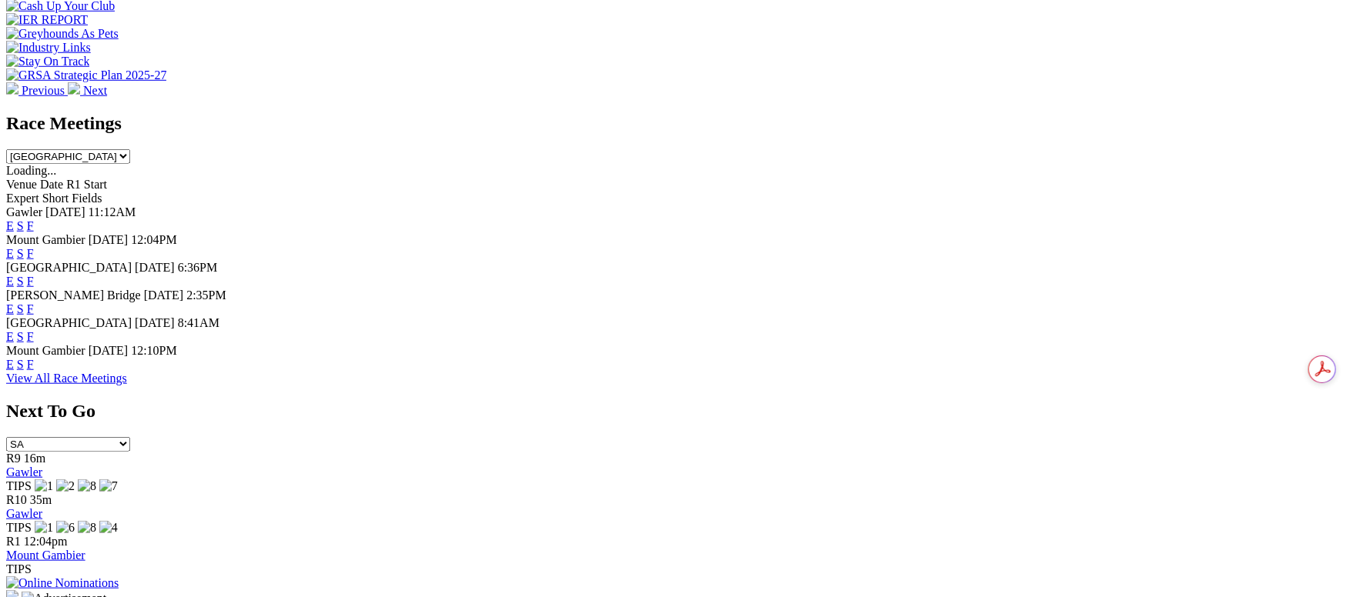
scroll to position [577, 0]
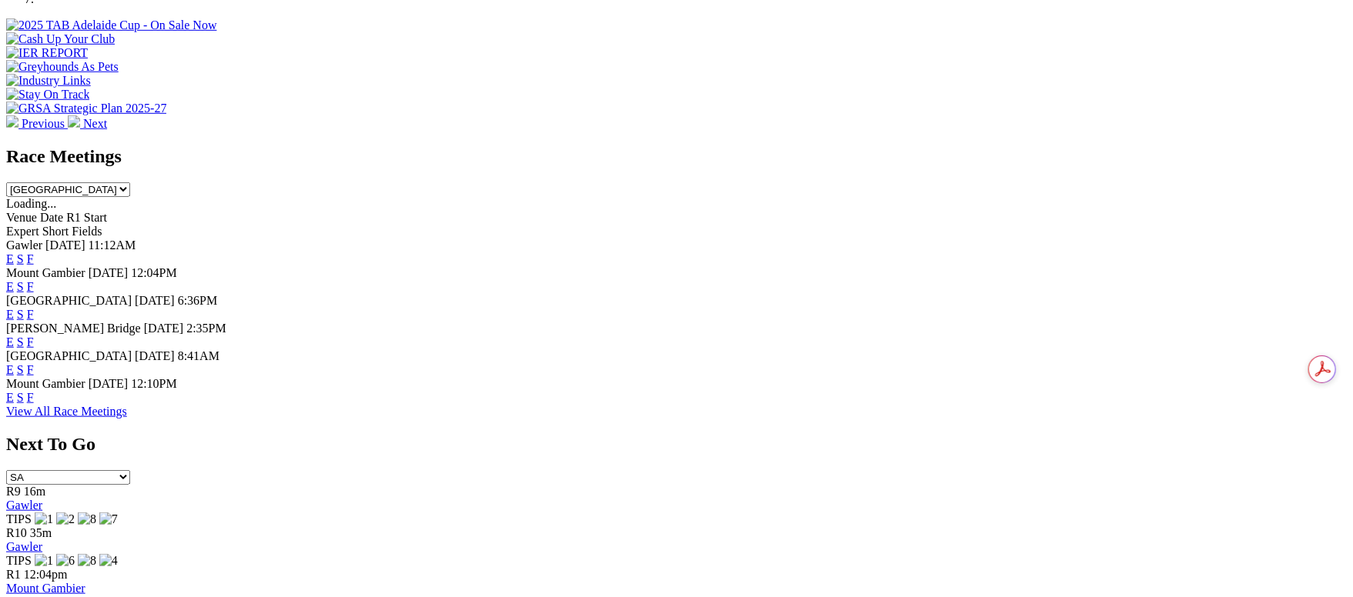
click at [34, 308] on link "F" at bounding box center [30, 314] width 7 height 13
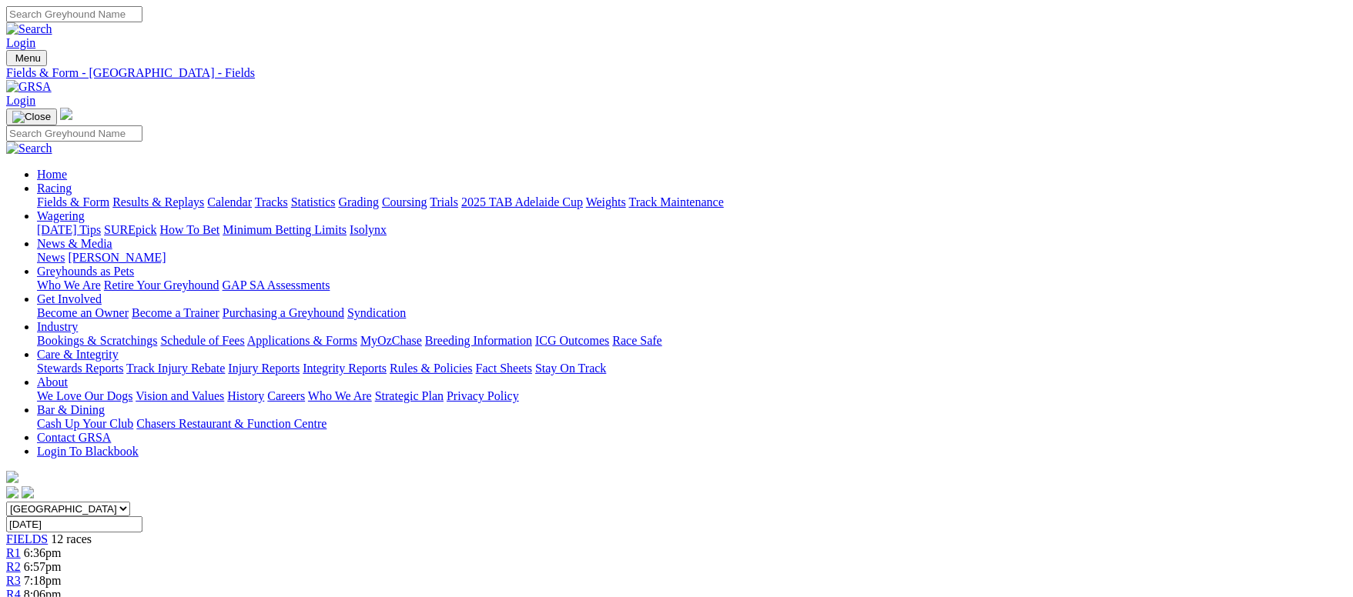
click at [92, 196] on link "Fields & Form" at bounding box center [73, 202] width 72 height 13
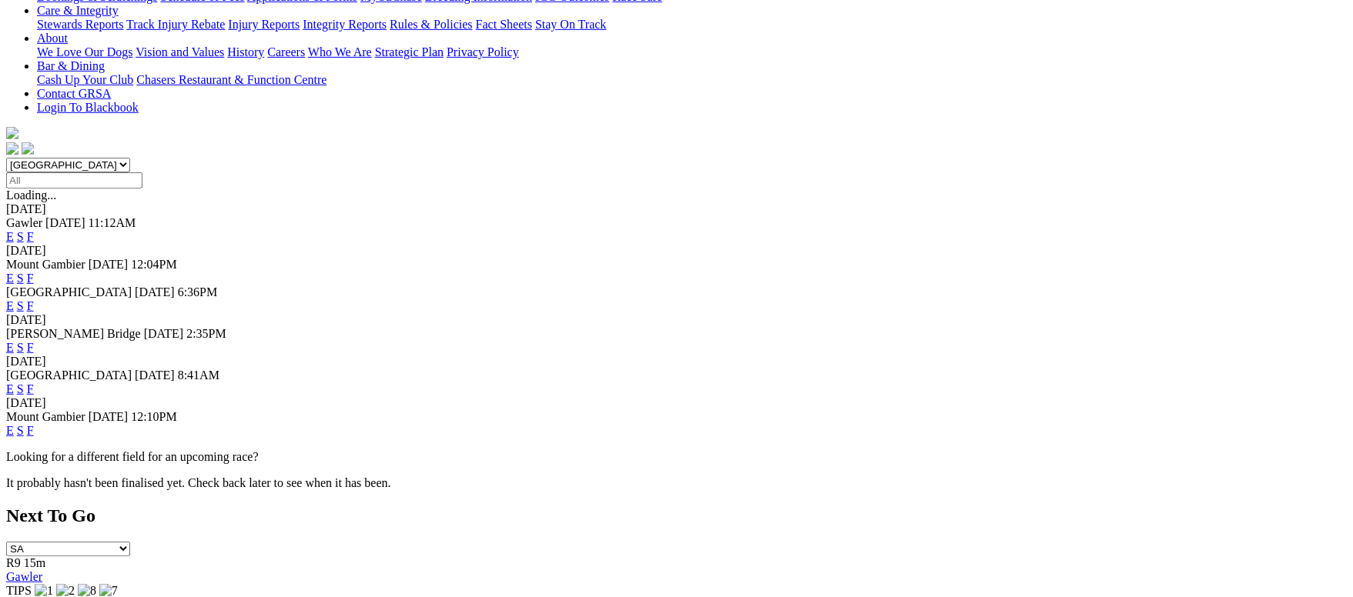
scroll to position [346, 0]
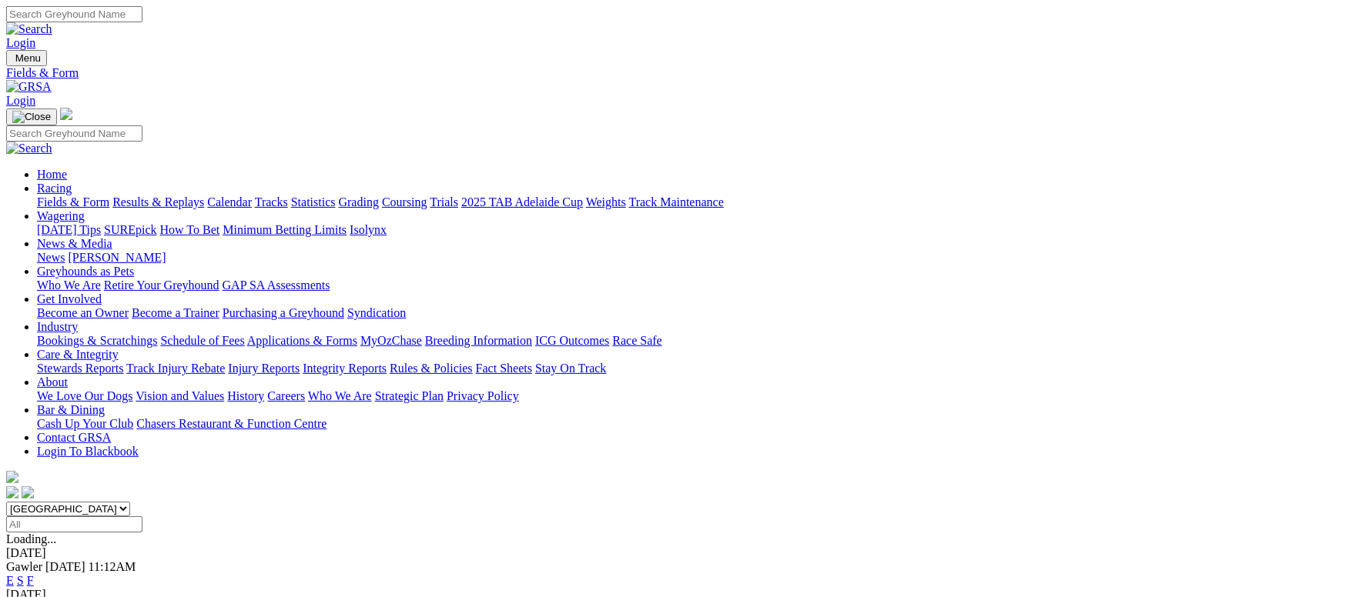
click at [142, 20] on input "Search" at bounding box center [74, 14] width 136 height 16
click at [34, 574] on link "F" at bounding box center [30, 580] width 7 height 13
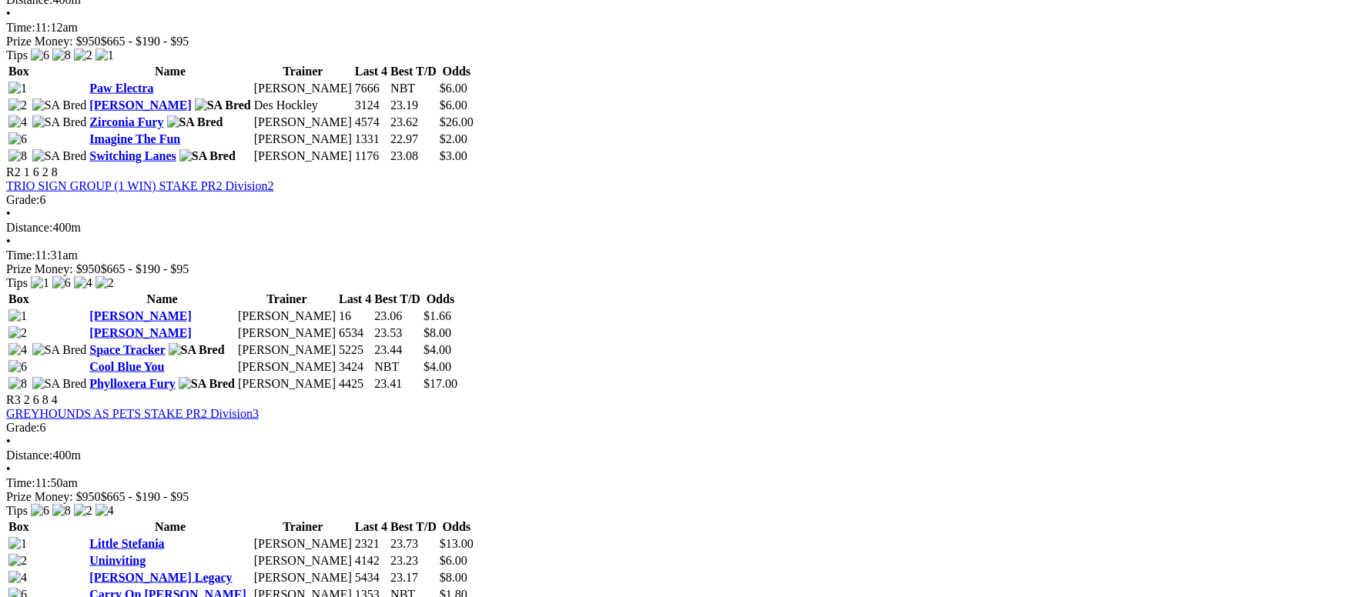
scroll to position [808, 0]
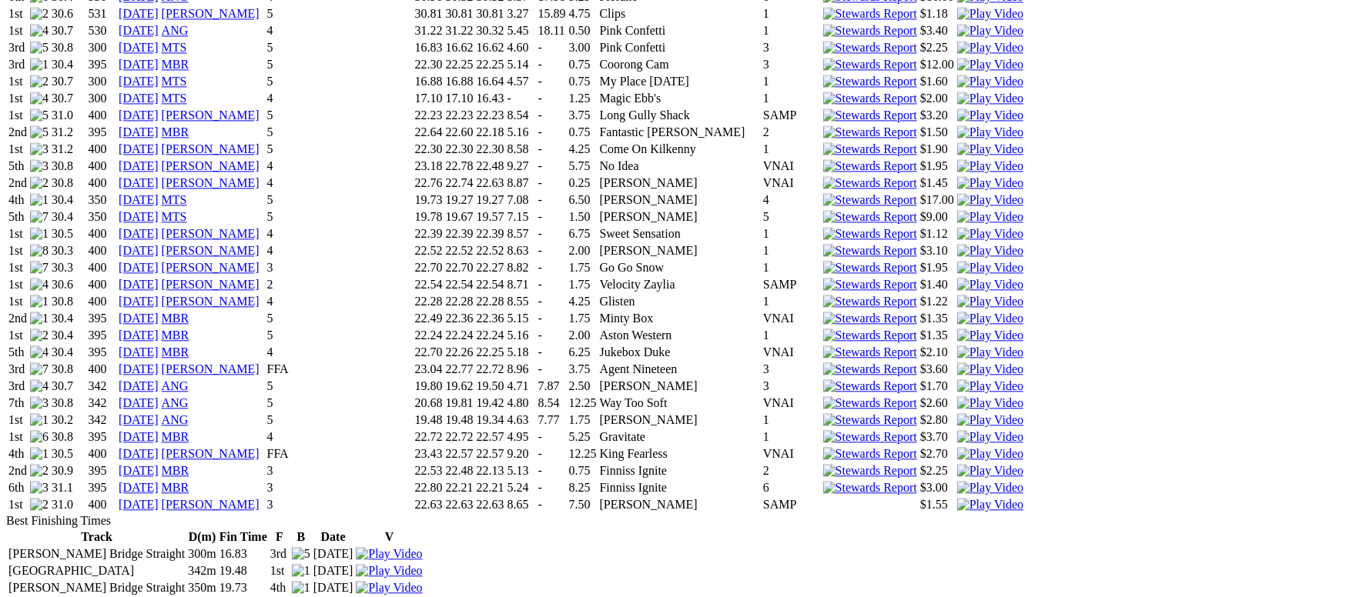
scroll to position [2079, 0]
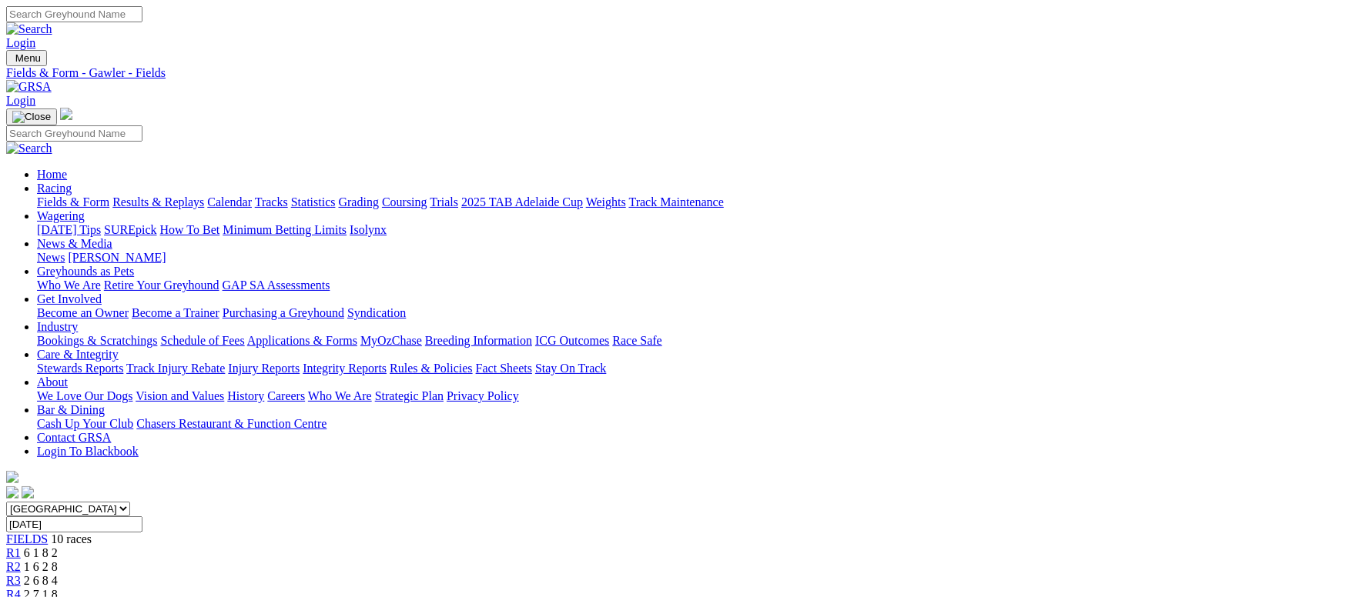
click at [109, 196] on link "Fields & Form" at bounding box center [73, 202] width 72 height 13
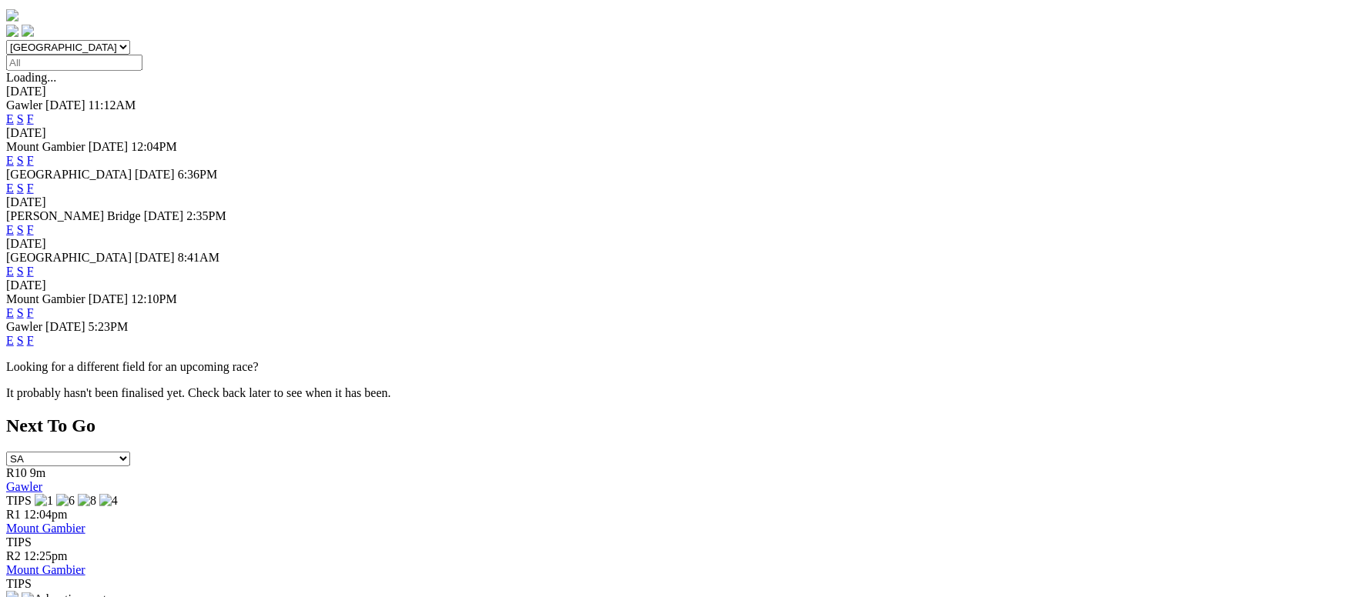
click at [34, 334] on link "F" at bounding box center [30, 340] width 7 height 13
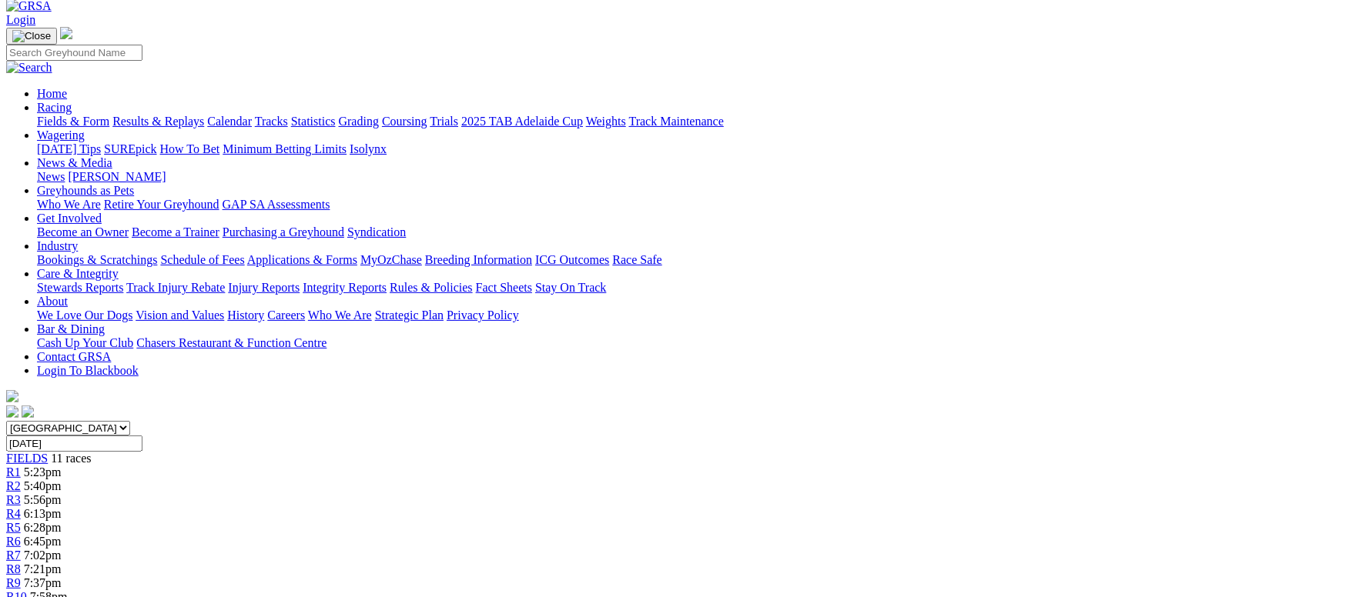
scroll to position [115, 0]
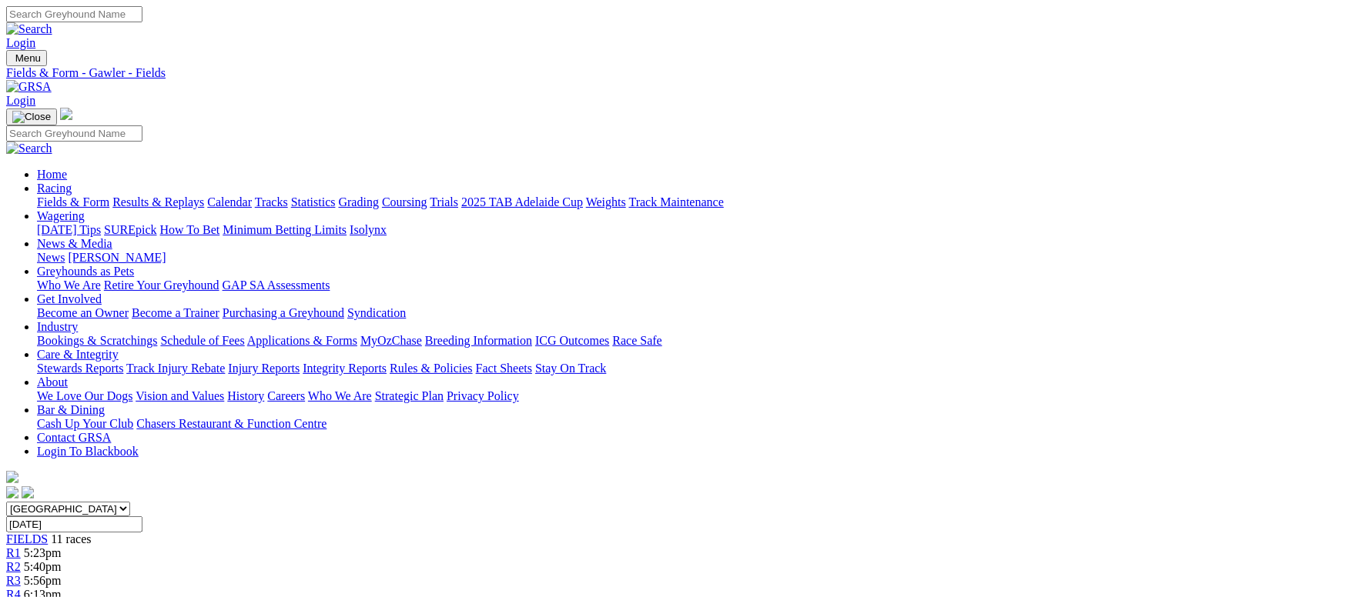
scroll to position [115, 0]
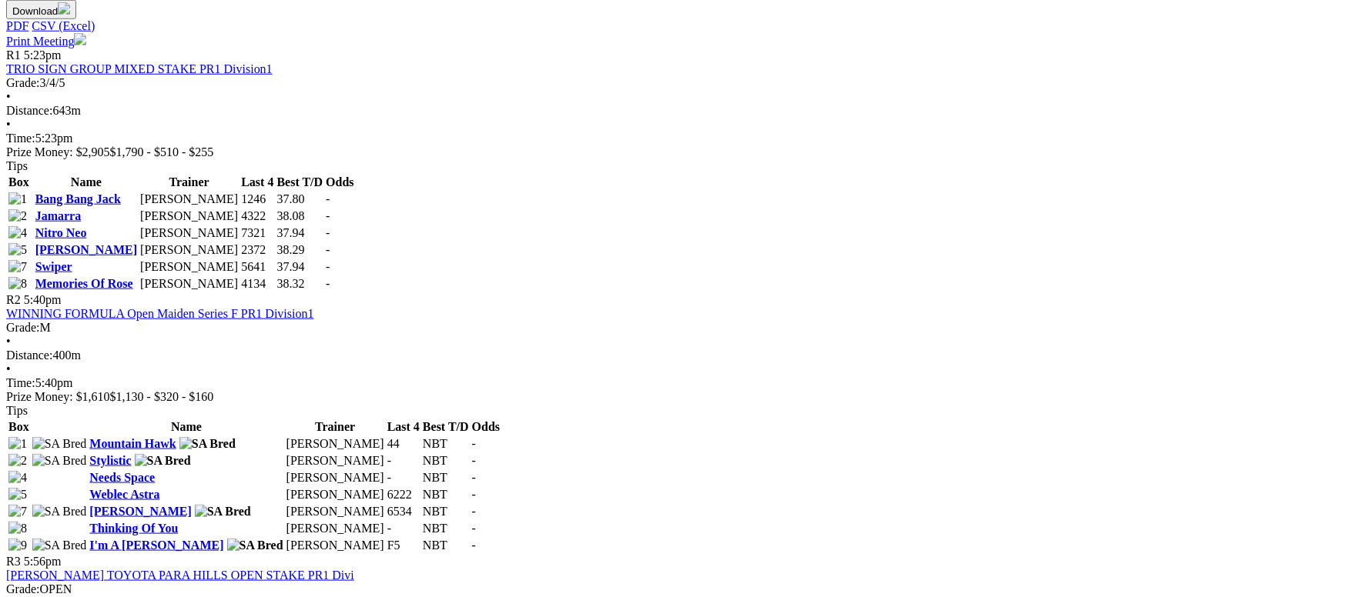
scroll to position [754, 0]
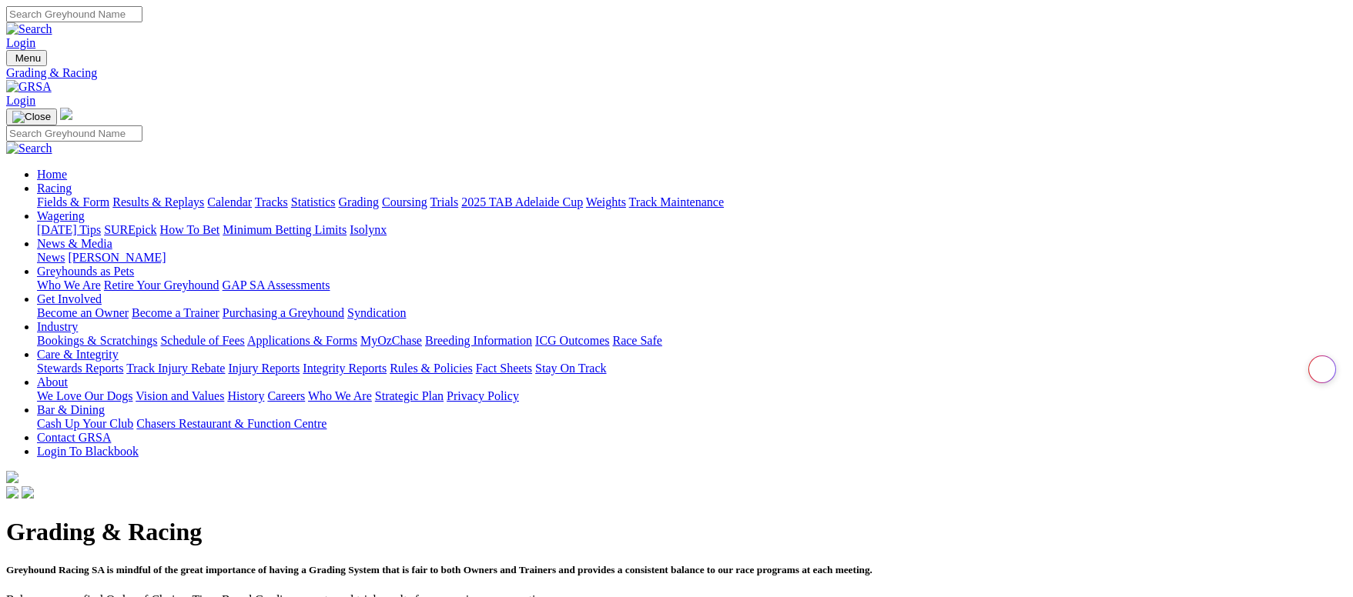
click at [72, 182] on link "Racing" at bounding box center [54, 188] width 35 height 13
click at [109, 196] on link "Fields & Form" at bounding box center [73, 202] width 72 height 13
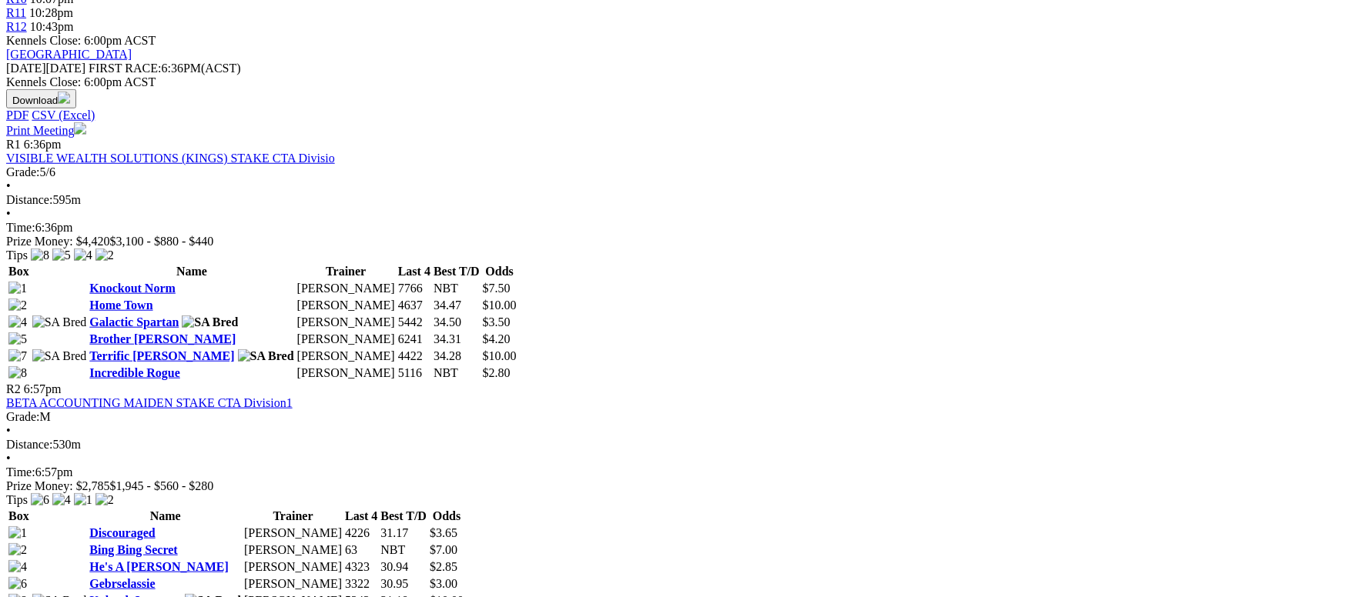
scroll to position [577, 0]
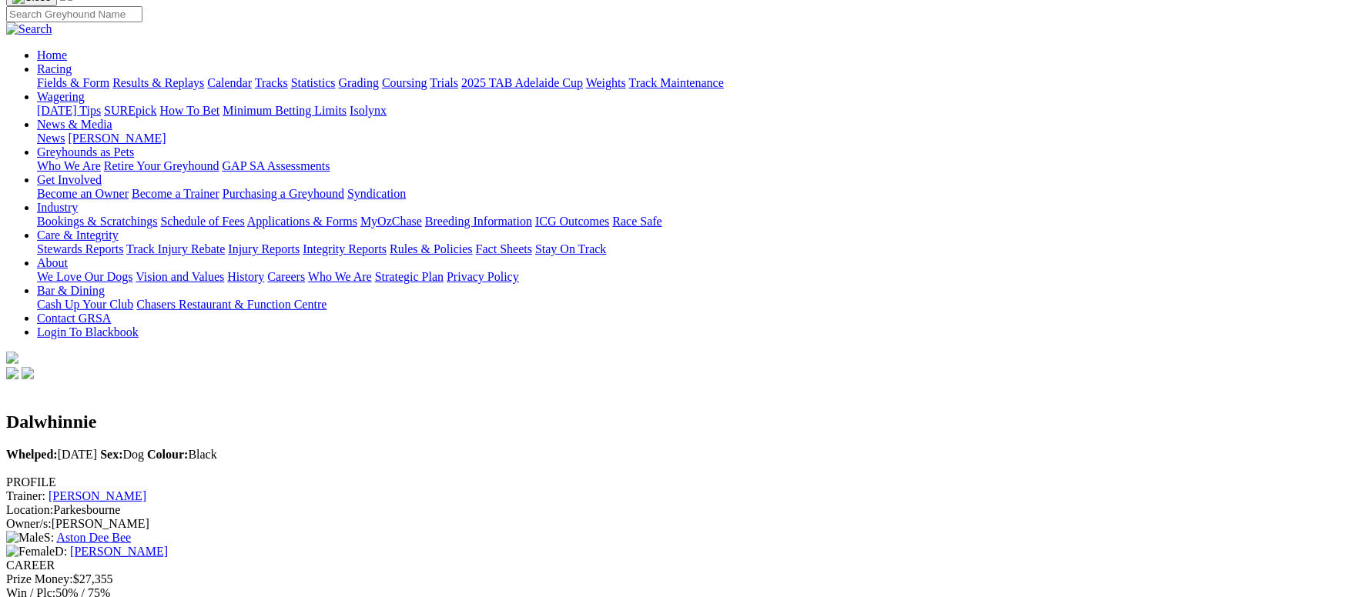
scroll to position [231, 0]
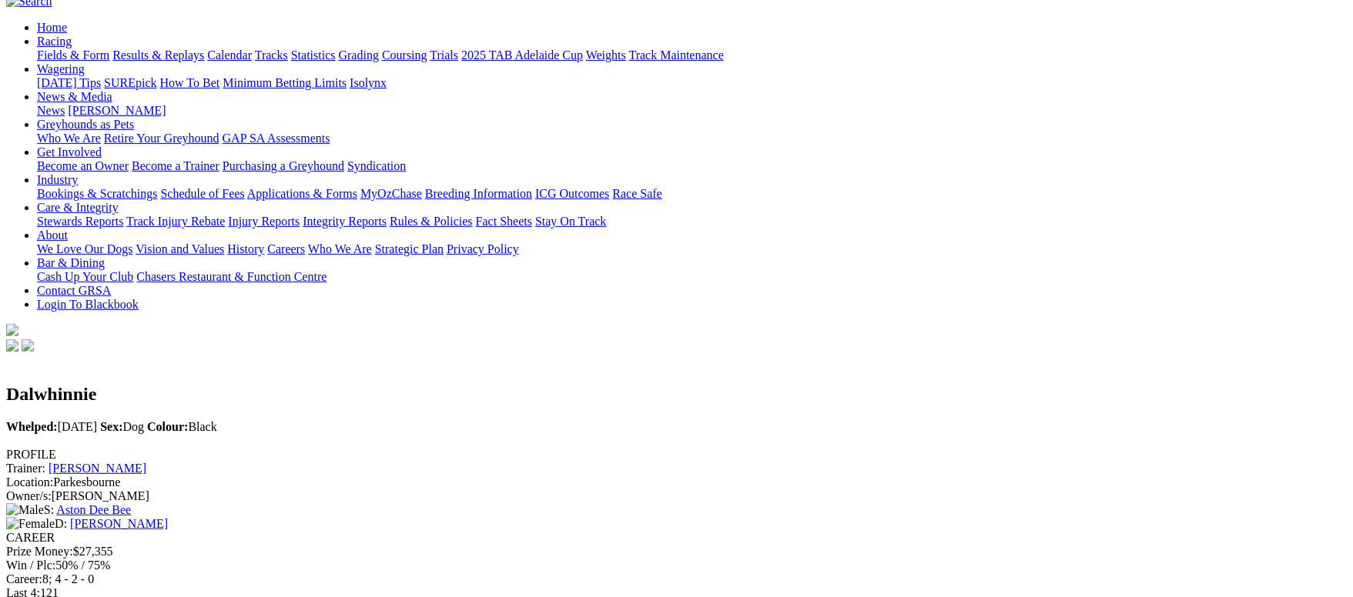
scroll to position [115, 0]
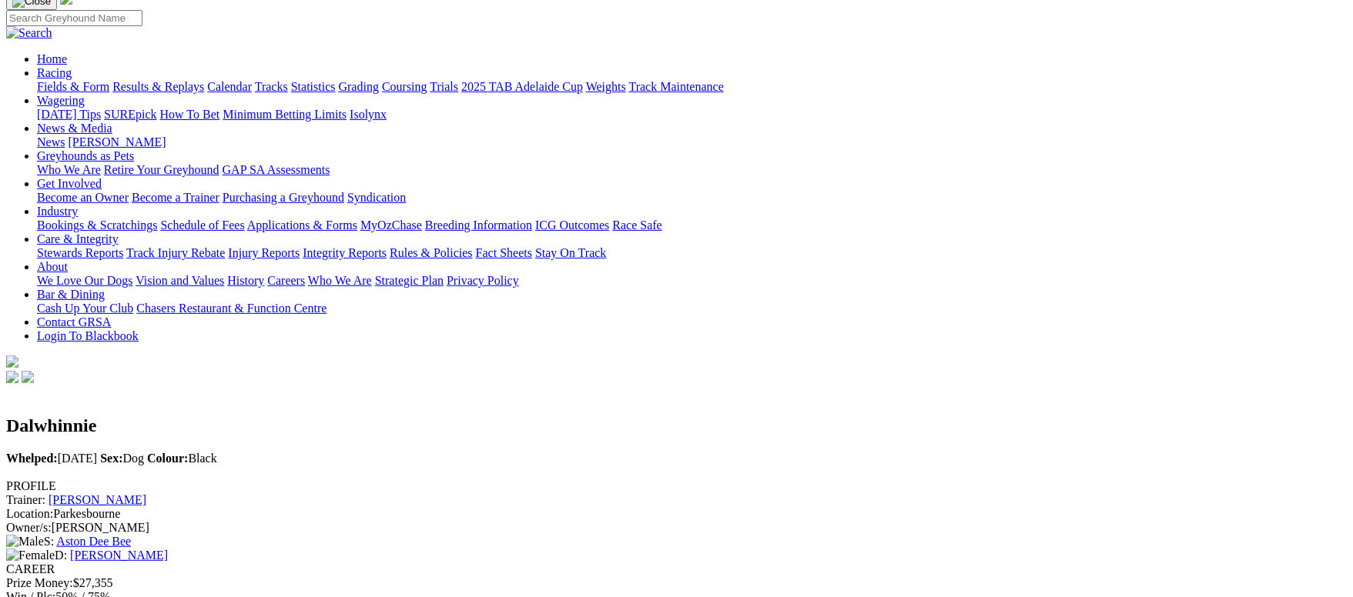
click at [168, 549] on link "[PERSON_NAME]" at bounding box center [119, 555] width 98 height 13
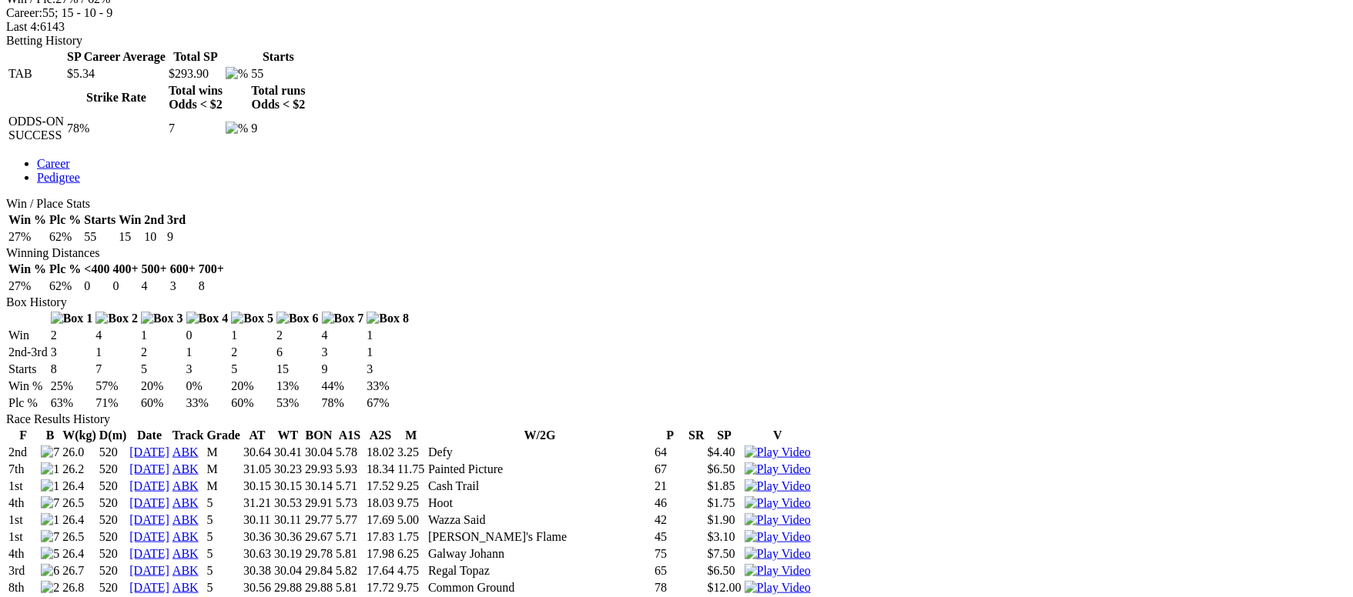
scroll to position [692, 0]
